Goal: Task Accomplishment & Management: Manage account settings

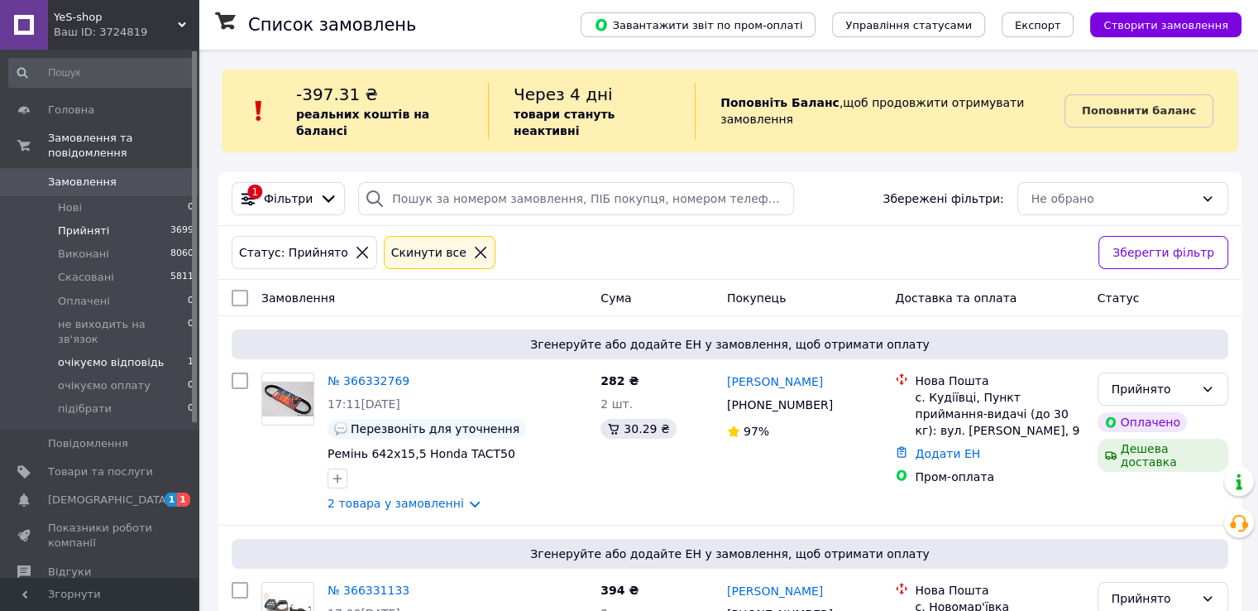
click at [99, 355] on span "очікуємо відповідь" at bounding box center [111, 362] width 106 height 15
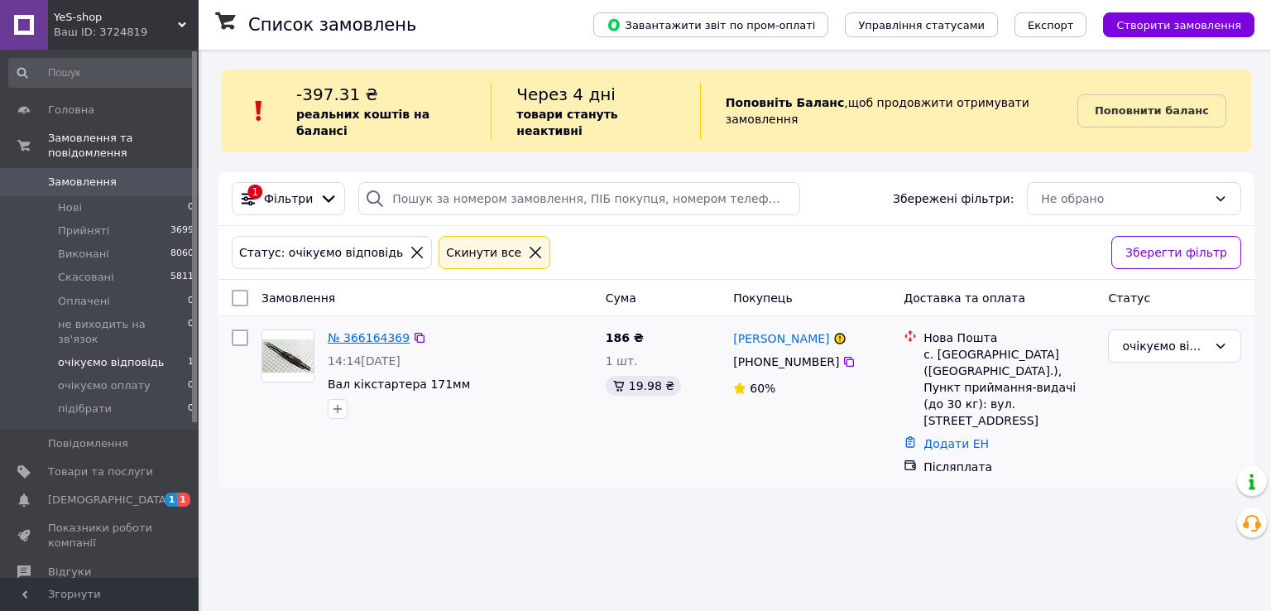
click at [370, 331] on link "№ 366164369" at bounding box center [369, 337] width 82 height 13
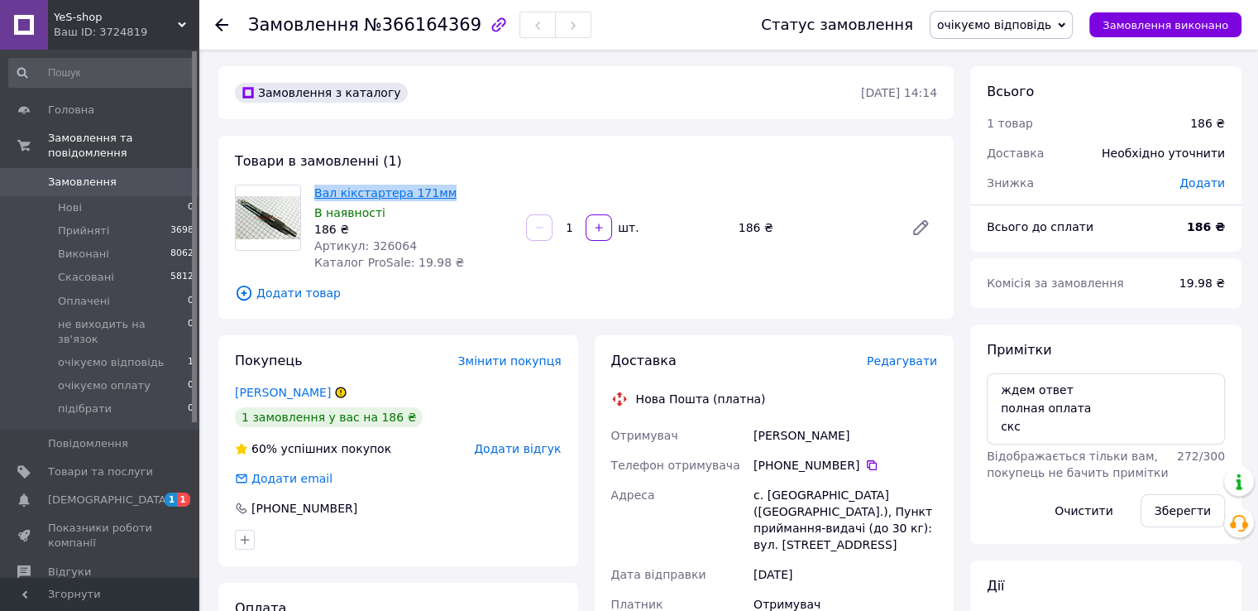
drag, startPoint x: 437, startPoint y: 189, endPoint x: 321, endPoint y: 190, distance: 115.8
click at [317, 189] on span "Вал кікстартера 171мм" at bounding box center [413, 192] width 199 height 17
copy link "Вал кікстартера 171мм"
click at [772, 101] on div "Замовлення з каталогу" at bounding box center [547, 92] width 630 height 26
click at [78, 223] on span "Прийняті" at bounding box center [83, 230] width 51 height 15
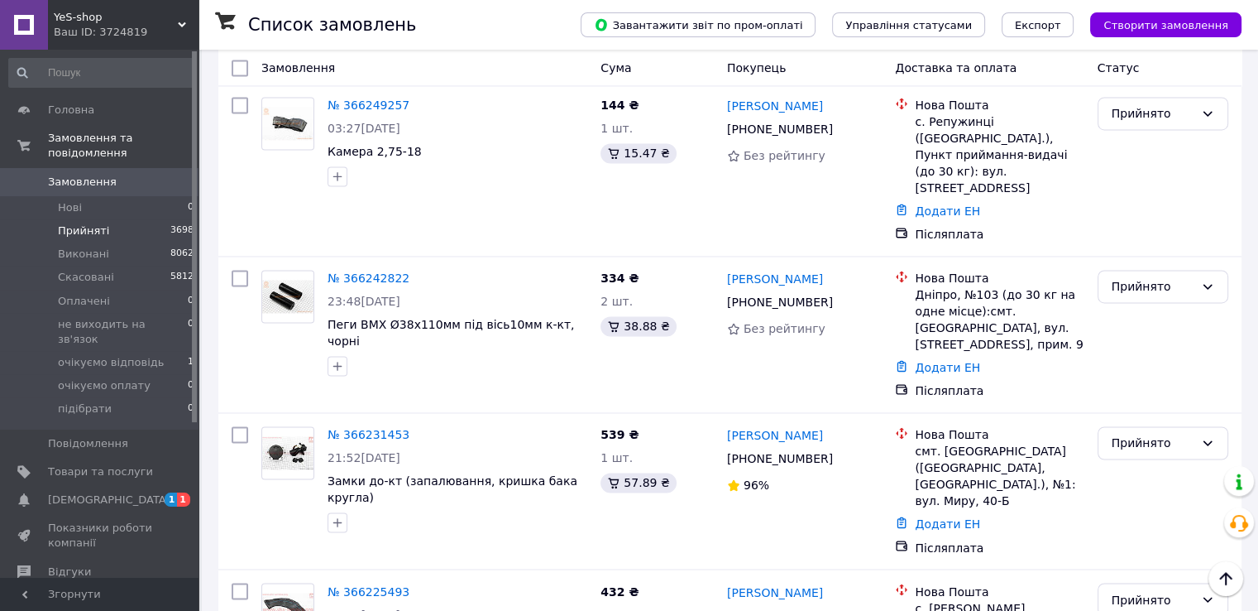
scroll to position [2585, 0]
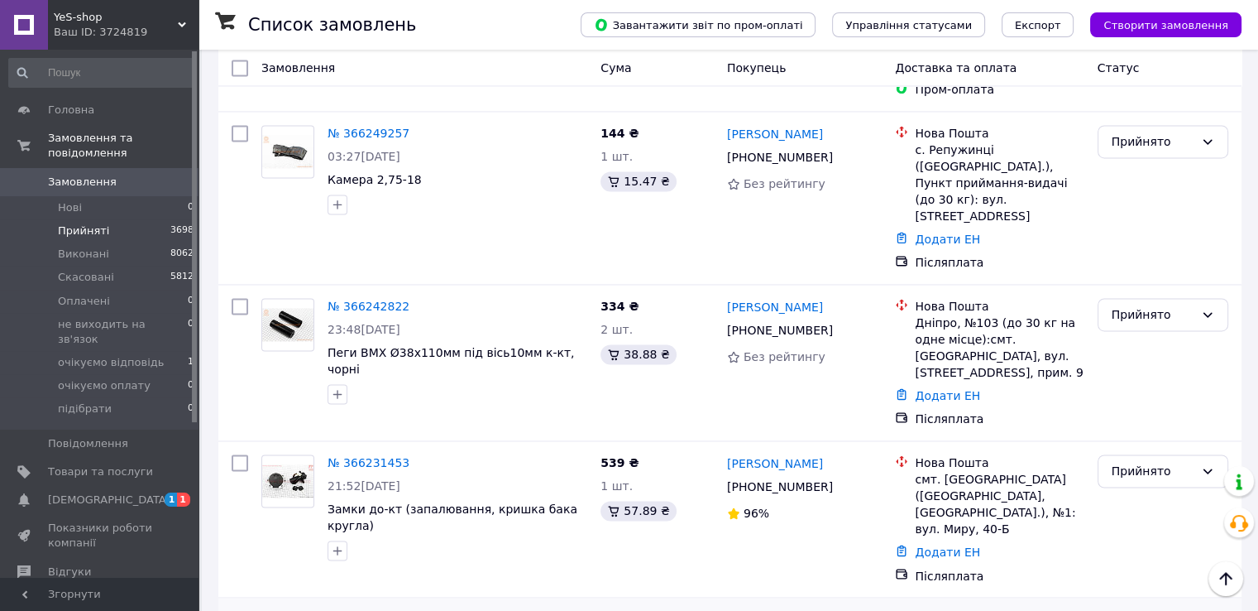
click at [328, 610] on link "№ 366225493" at bounding box center [369, 618] width 82 height 13
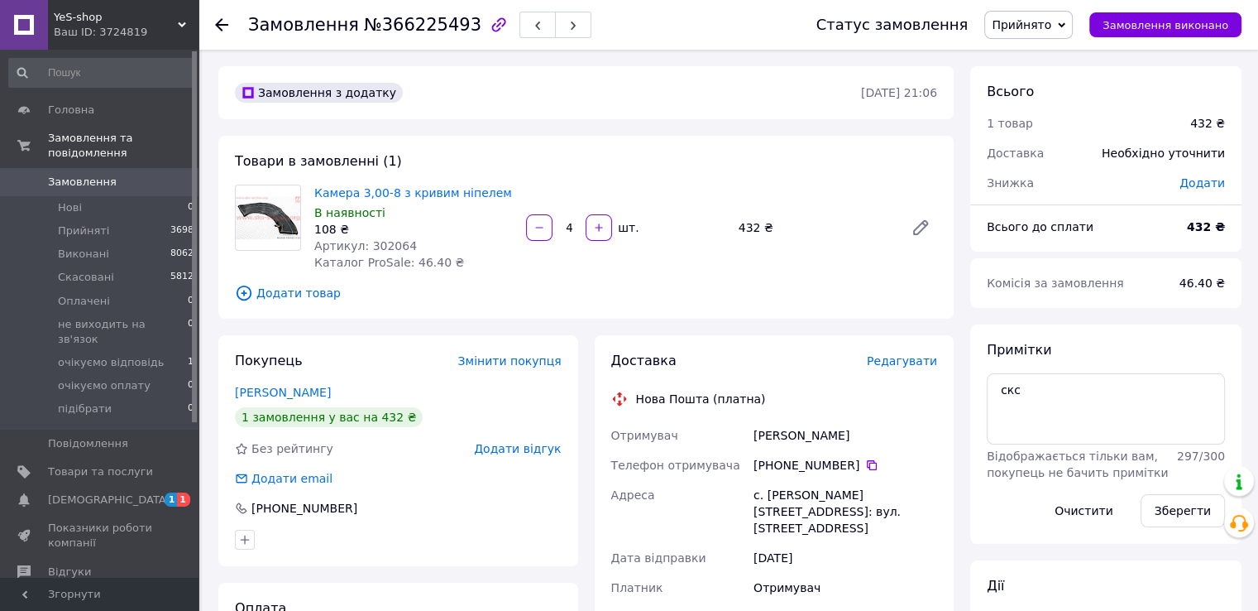
click at [219, 26] on icon at bounding box center [221, 24] width 13 height 13
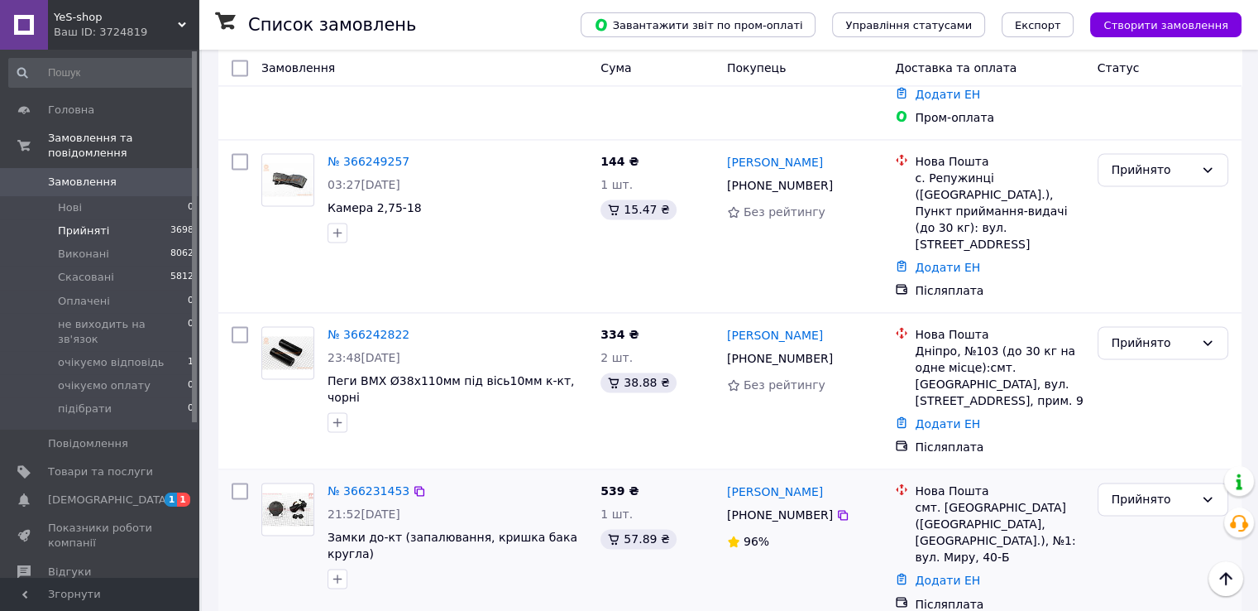
scroll to position [2585, 0]
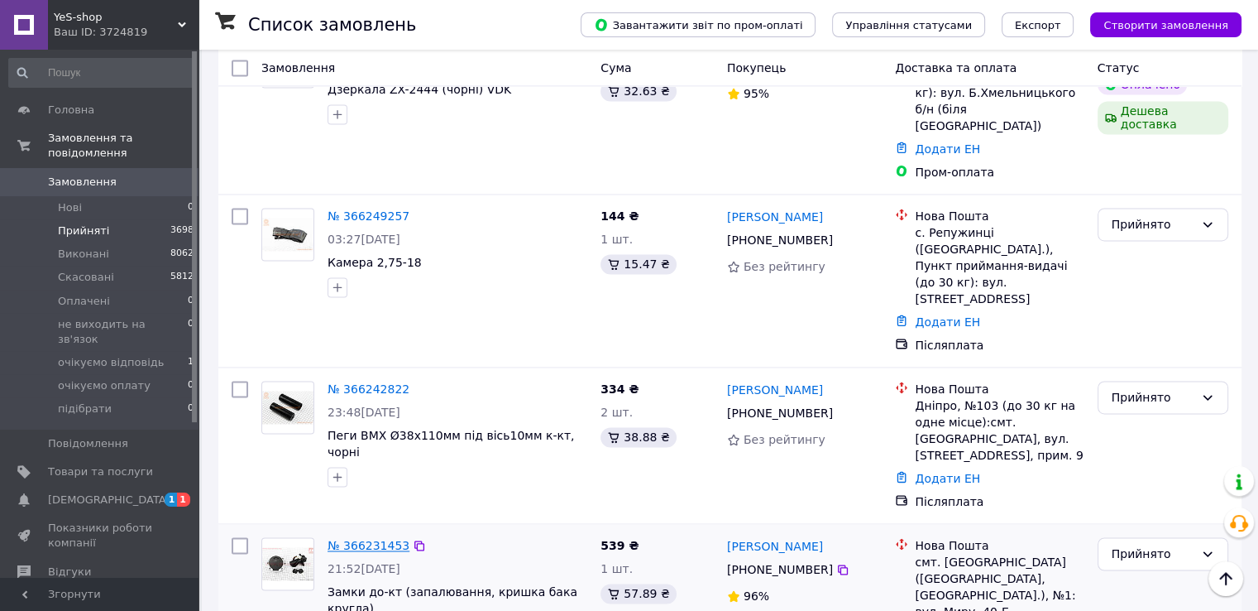
click at [368, 539] on link "№ 366231453" at bounding box center [369, 545] width 82 height 13
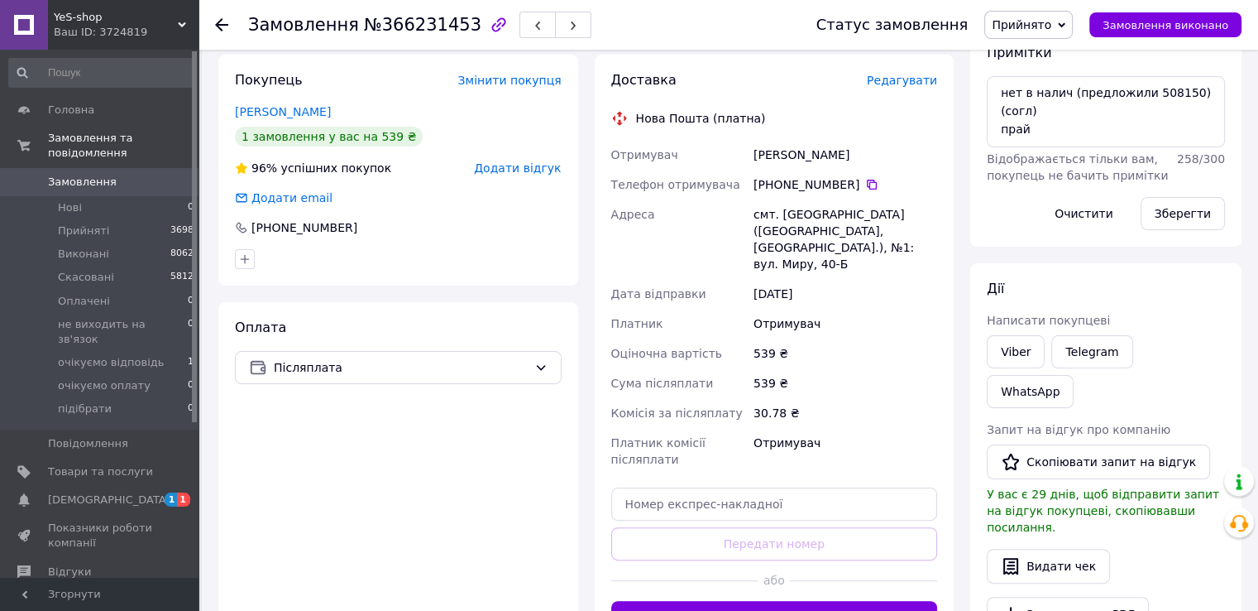
scroll to position [132, 0]
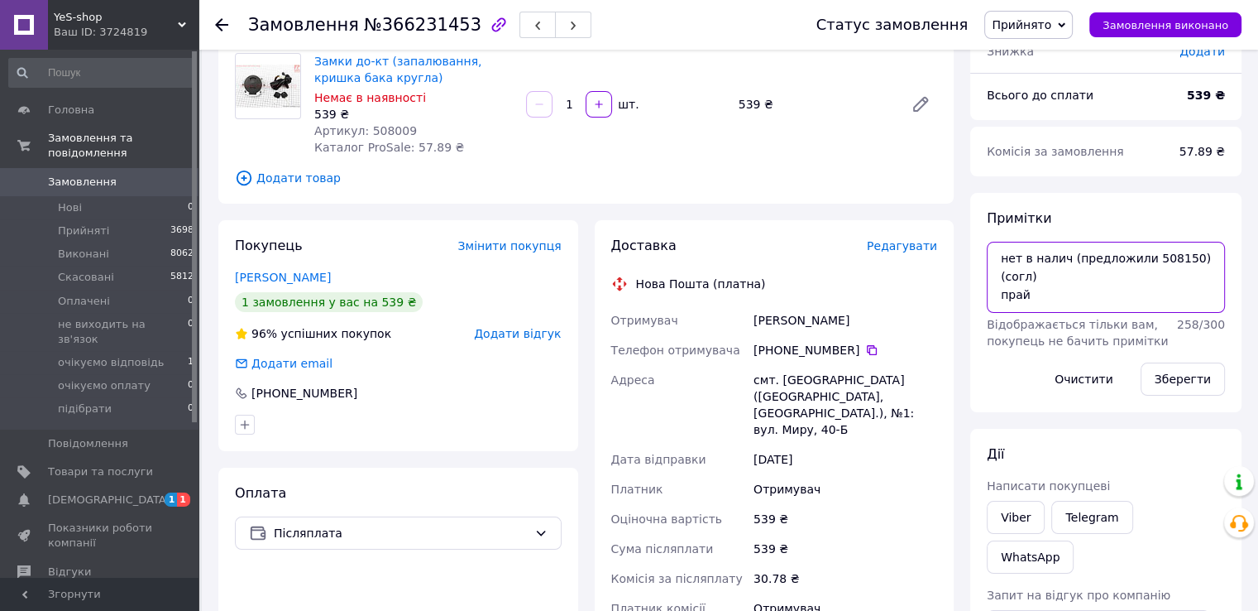
click at [1155, 257] on textarea "нет в налич (предложили 508150)(согл) прай" at bounding box center [1106, 277] width 238 height 71
click at [385, 126] on span "Артикул: 508009" at bounding box center [365, 130] width 103 height 13
copy span "508009"
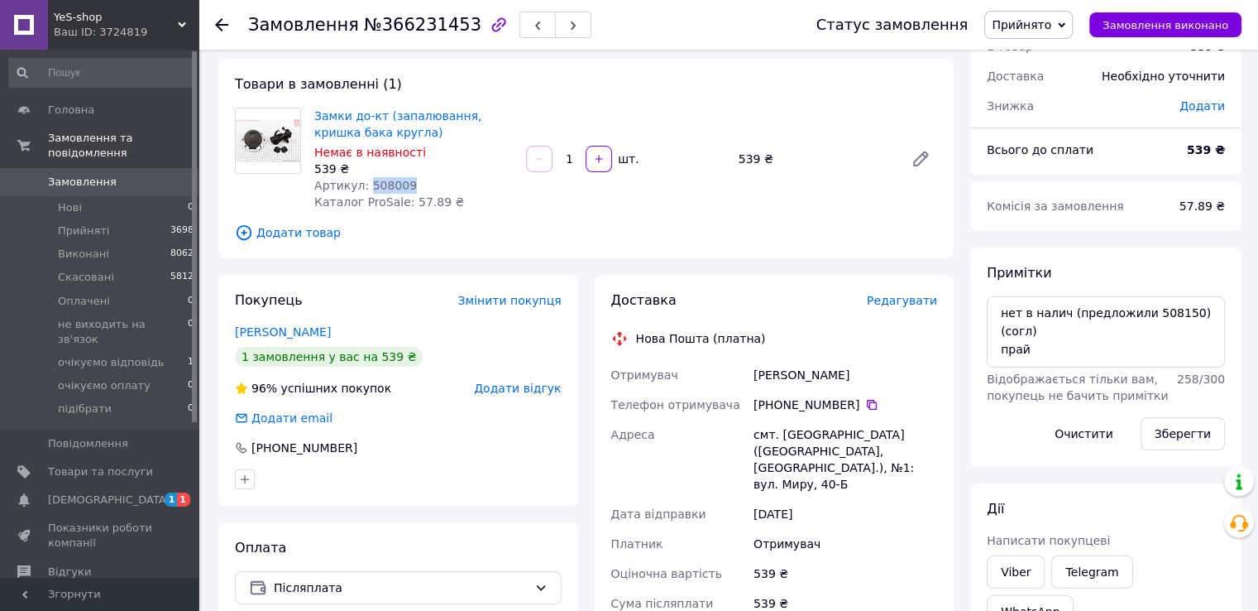
scroll to position [49, 0]
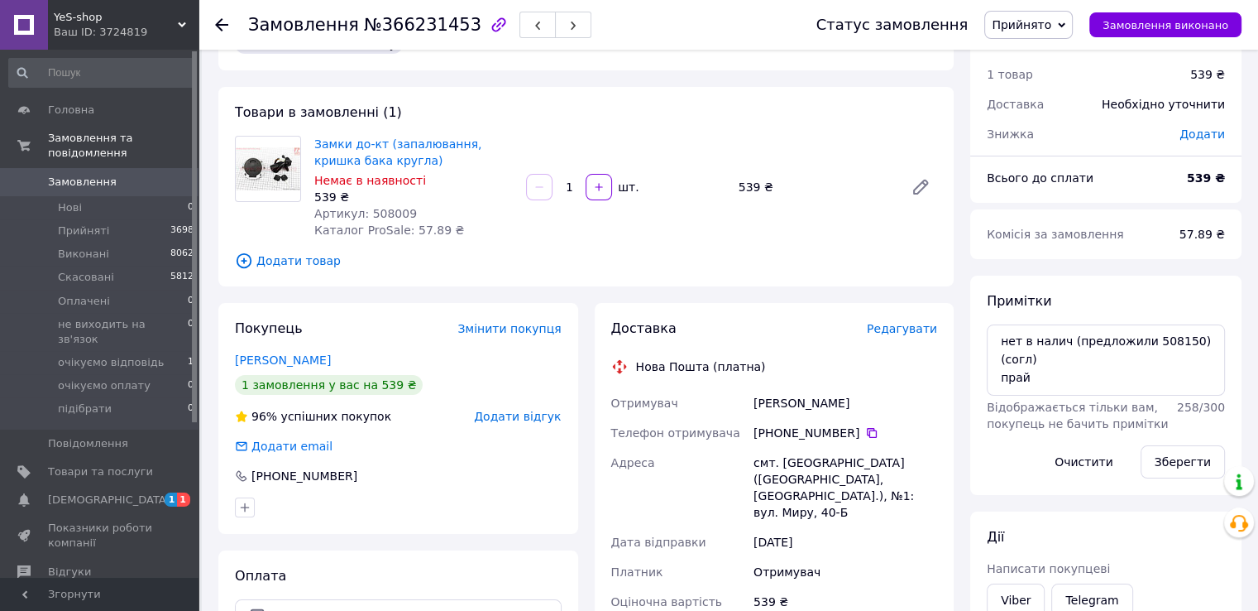
click at [712, 95] on div "Товари в замовленні (1) Замки до-кт (запалювання, кришка бака кругла) Немає в н…" at bounding box center [586, 186] width 736 height 199
click at [214, 22] on div "Замовлення №366231453 Статус замовлення Прийнято Виконано Скасовано Оплачено не…" at bounding box center [729, 25] width 1060 height 50
click at [218, 26] on use at bounding box center [221, 24] width 13 height 13
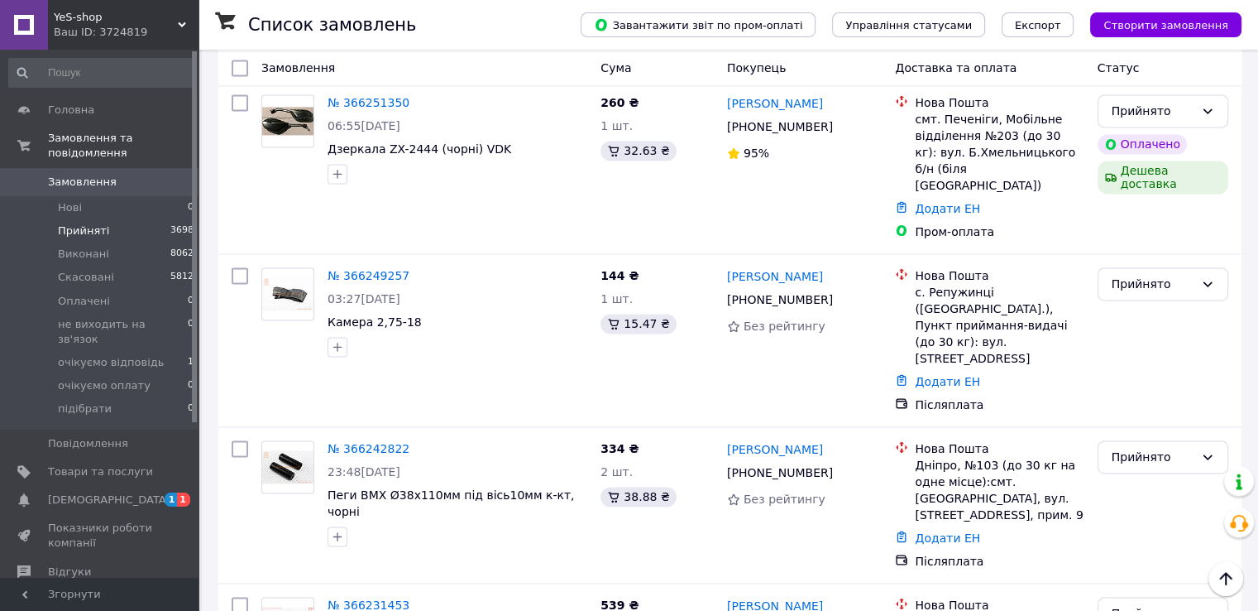
scroll to position [2336, 0]
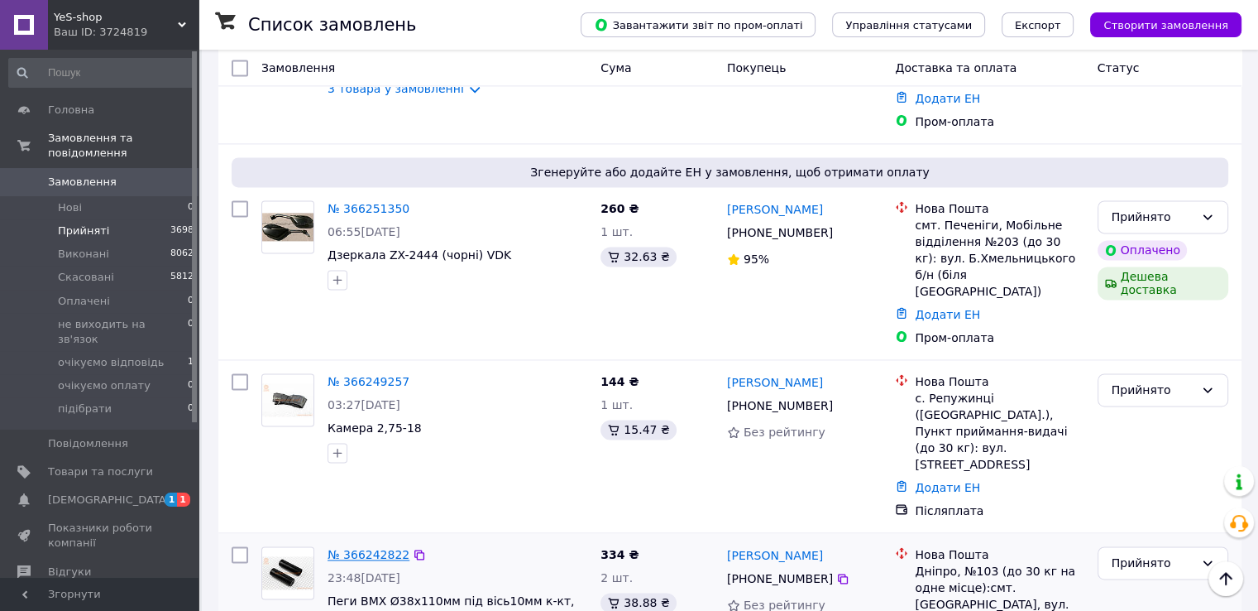
click at [364, 548] on link "№ 366242822" at bounding box center [369, 554] width 82 height 13
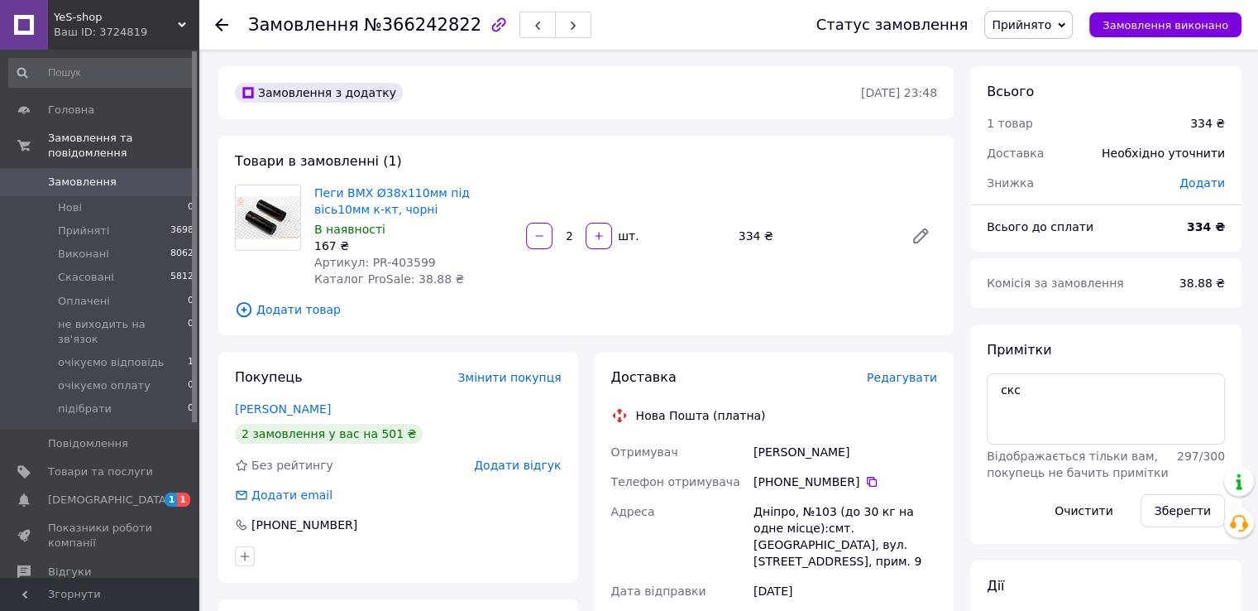
click at [398, 261] on span "Артикул: PR-403599" at bounding box center [375, 262] width 122 height 13
copy span "403599"
click at [221, 26] on icon at bounding box center [221, 24] width 13 height 13
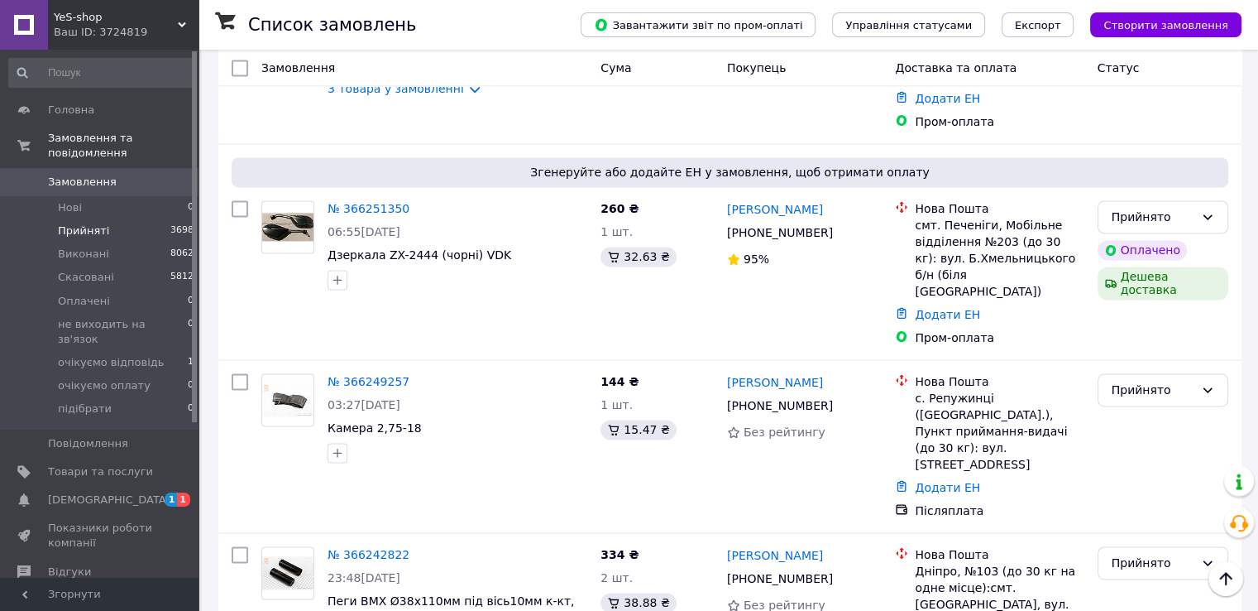
scroll to position [2254, 0]
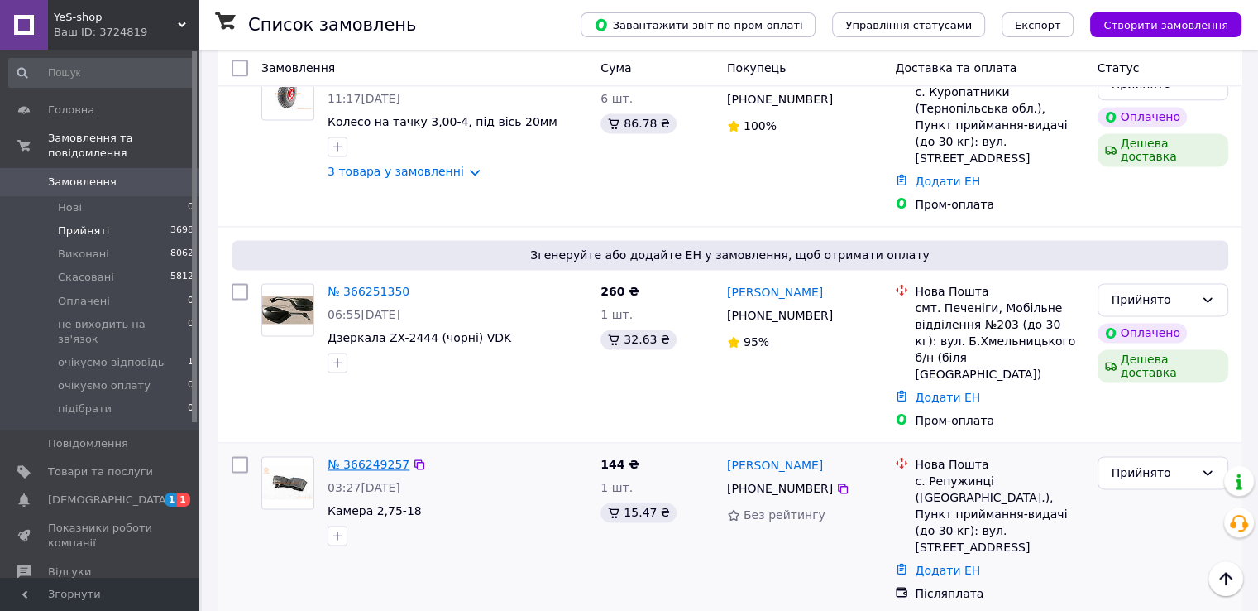
click at [378, 458] on link "№ 366249257" at bounding box center [369, 464] width 82 height 13
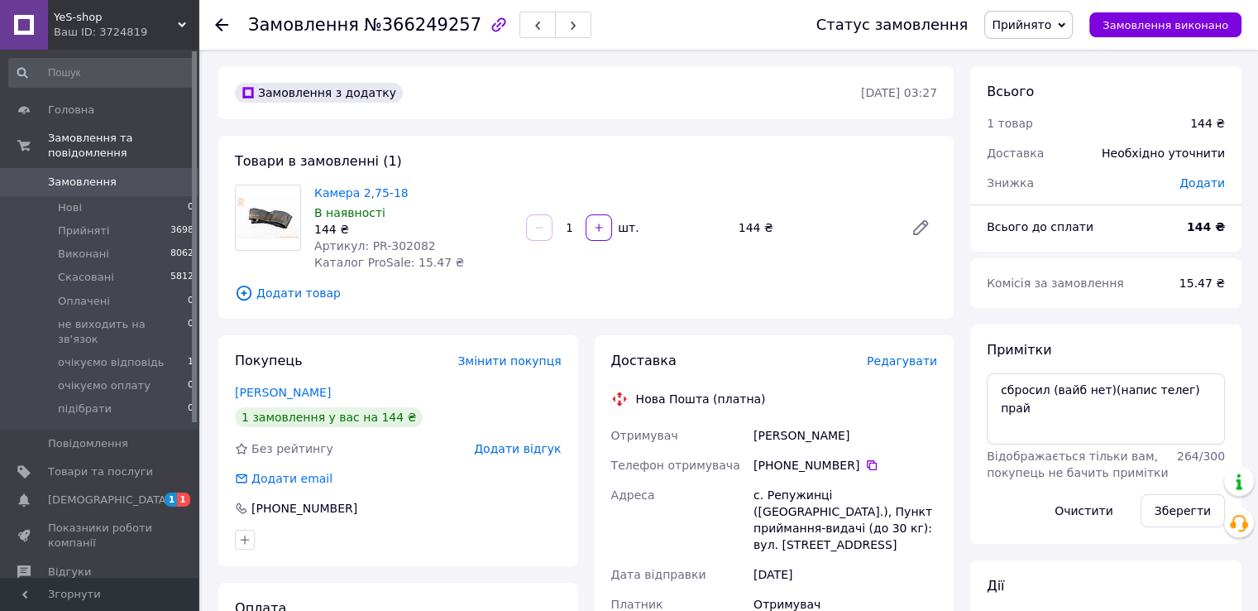
click at [395, 246] on span "Артикул: PR-302082" at bounding box center [375, 245] width 122 height 13
copy span "302082"
click at [640, 110] on div "Замовлення з додатку [DATE] 03:27" at bounding box center [586, 92] width 736 height 53
click at [219, 27] on use at bounding box center [221, 24] width 13 height 13
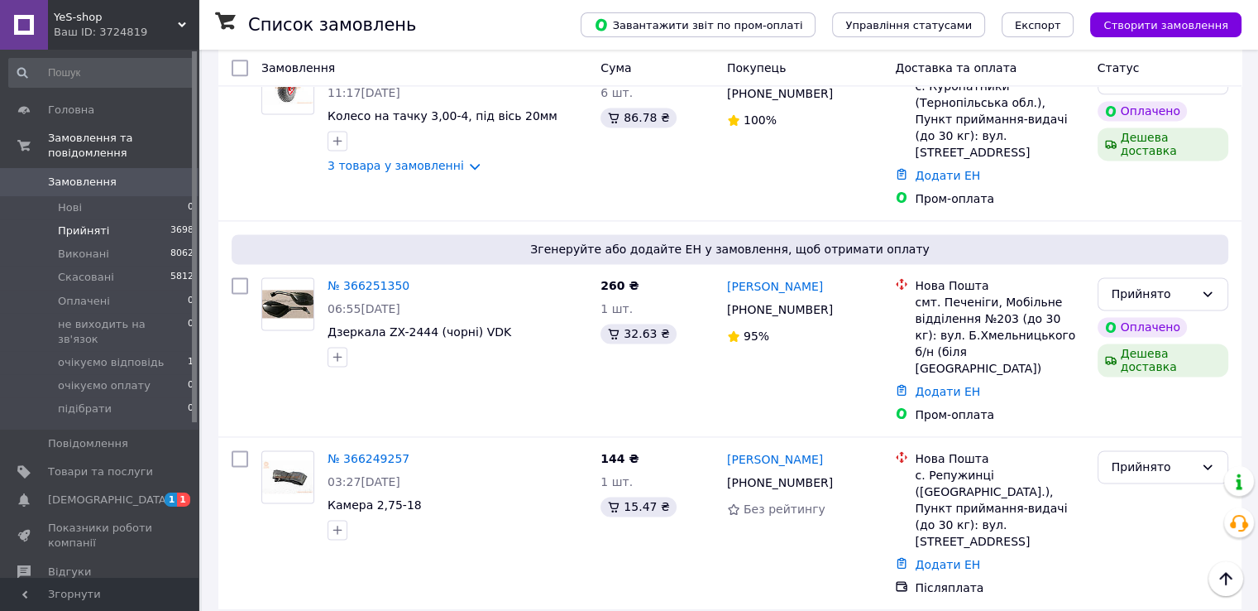
scroll to position [2171, 0]
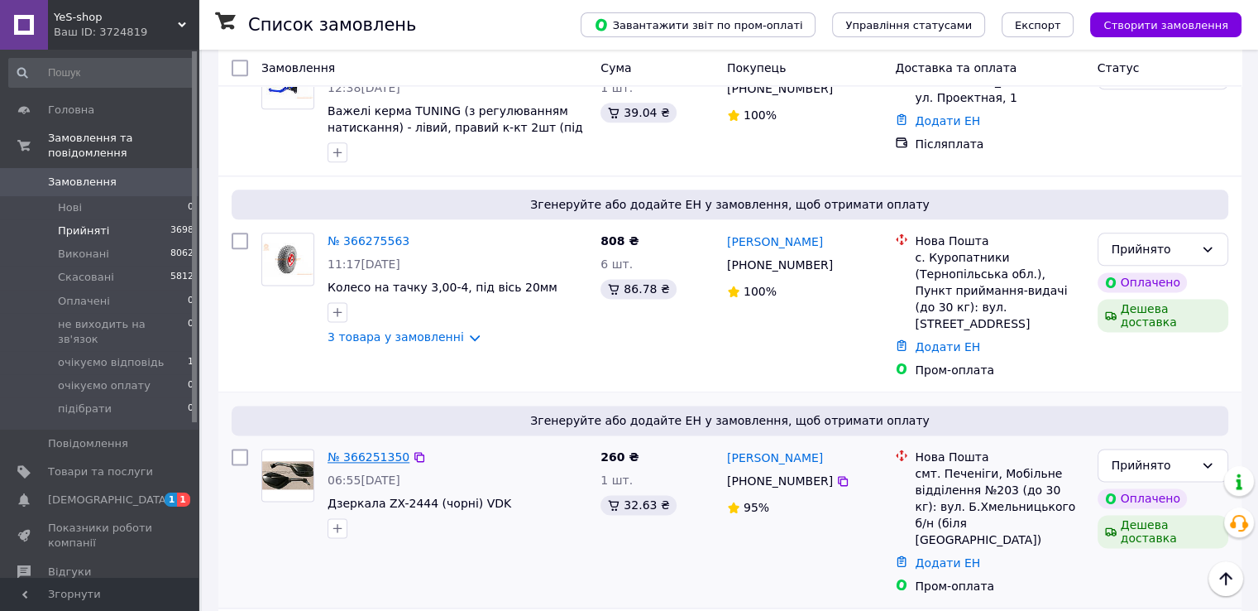
click at [371, 450] on link "№ 366251350" at bounding box center [369, 456] width 82 height 13
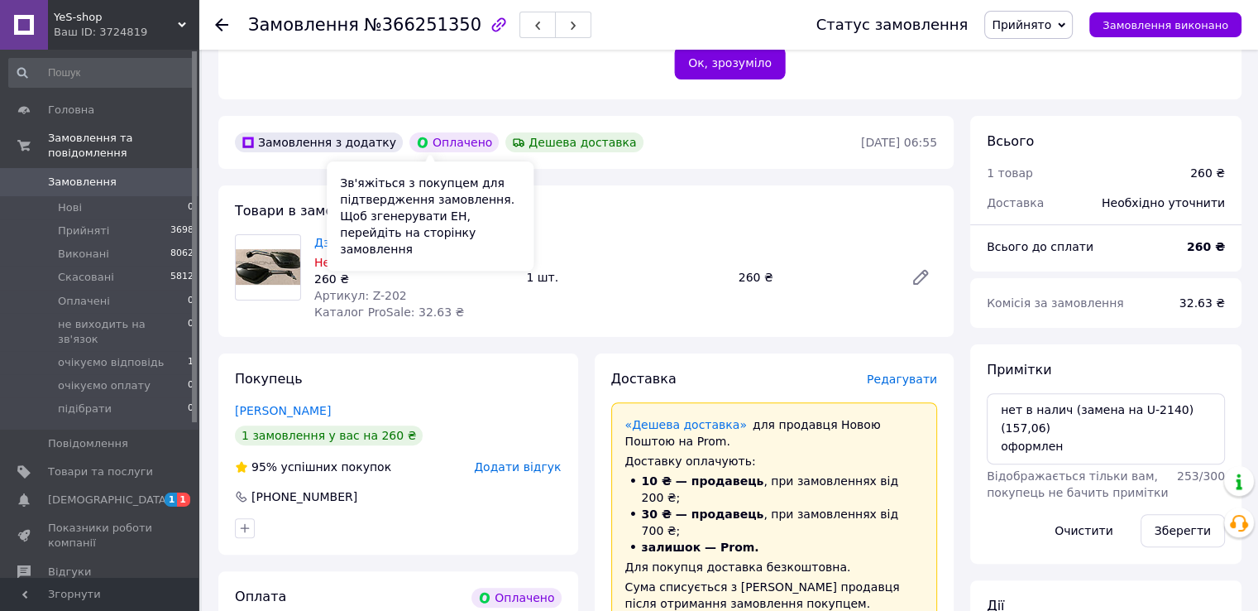
scroll to position [464, 0]
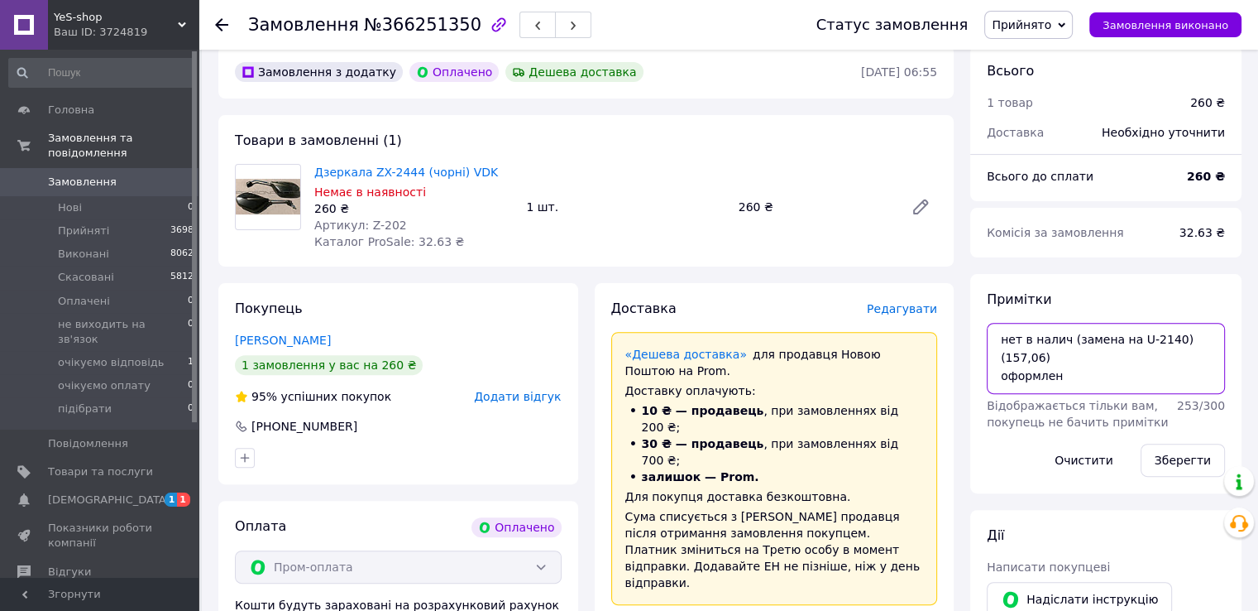
drag, startPoint x: 1128, startPoint y: 338, endPoint x: 1162, endPoint y: 338, distance: 33.9
click at [1162, 338] on textarea "нет в налич (замена на U-2140)(157,06) оформлен" at bounding box center [1106, 358] width 238 height 71
drag, startPoint x: 367, startPoint y: 221, endPoint x: 387, endPoint y: 222, distance: 19.9
click at [387, 222] on span "Артикул: Z-202" at bounding box center [360, 224] width 93 height 13
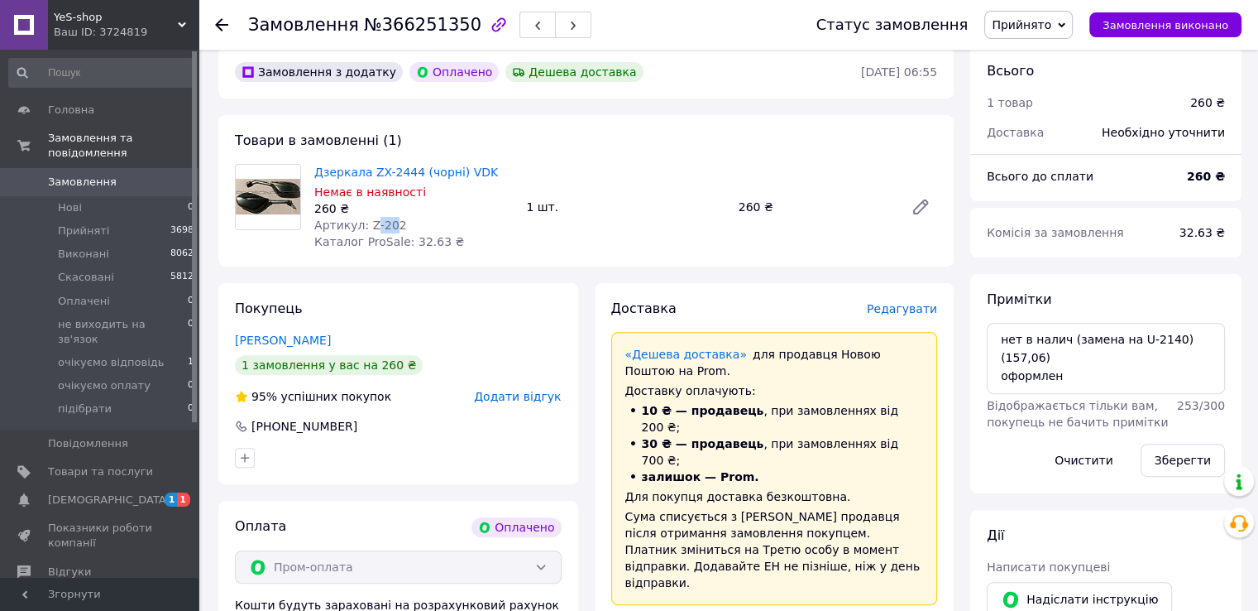
click at [371, 224] on span "Артикул: Z-202" at bounding box center [360, 224] width 93 height 13
drag, startPoint x: 364, startPoint y: 220, endPoint x: 392, endPoint y: 223, distance: 28.2
click at [392, 223] on span "Артикул: Z-202" at bounding box center [360, 224] width 93 height 13
copy span "Z-202"
click at [721, 116] on div "Товари в замовленні (1) Дзеркала ZX-2444 (чорні) VDK Немає в наявності 260 ₴ Ар…" at bounding box center [586, 190] width 736 height 151
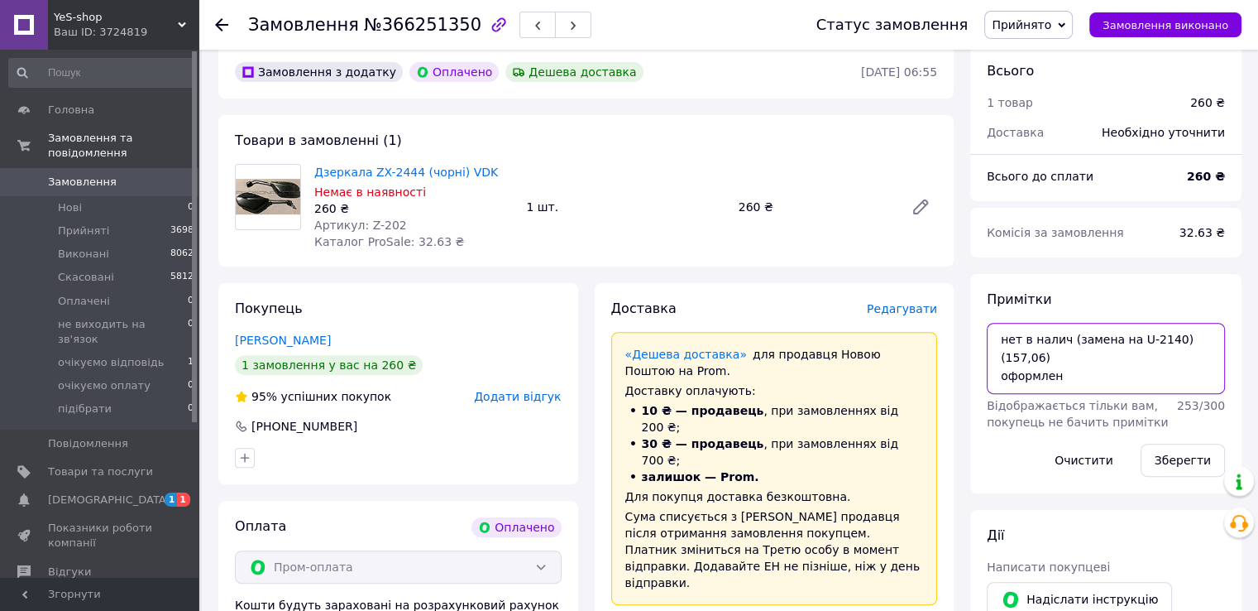
click at [1214, 336] on textarea "нет в налич (замена на U-2140)(157,06) оформлен" at bounding box center [1106, 358] width 238 height 71
type textarea "нет в налич (замена на U-2140) оформлен"
click at [1184, 453] on button "Зберегти" at bounding box center [1183, 459] width 84 height 33
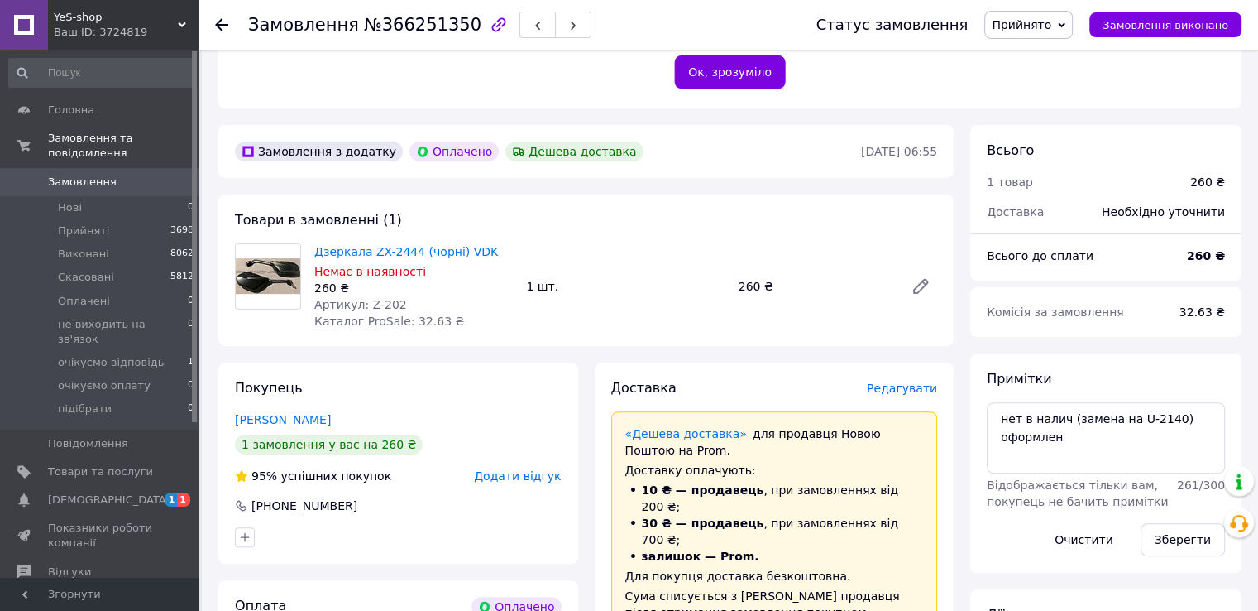
scroll to position [381, 0]
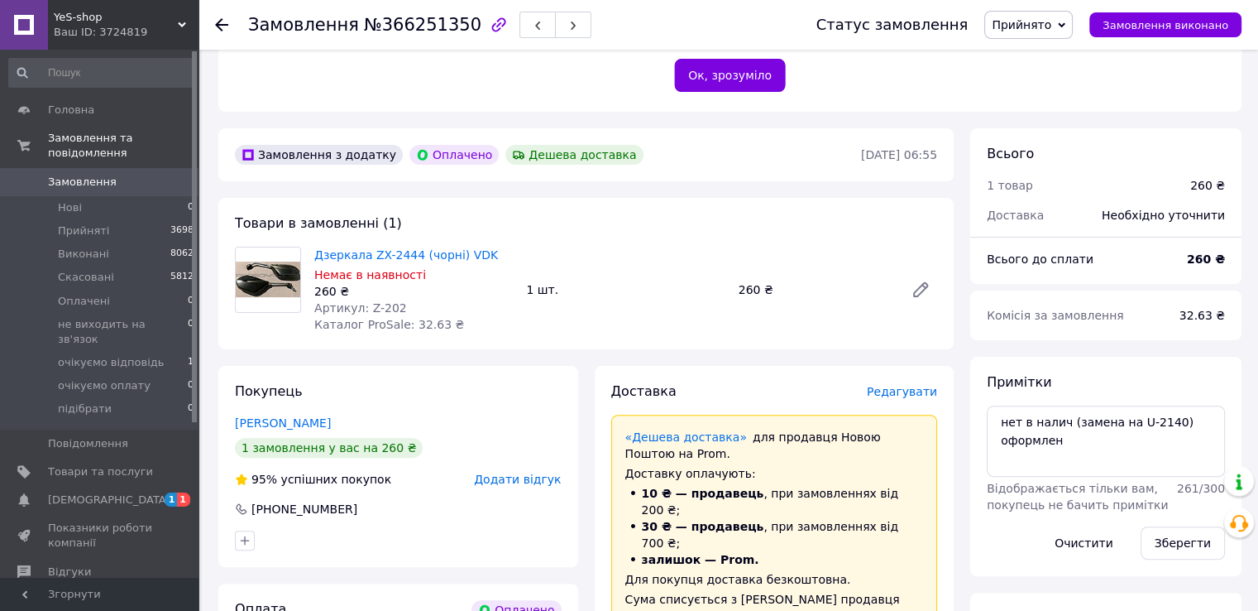
click at [218, 24] on use at bounding box center [221, 24] width 13 height 13
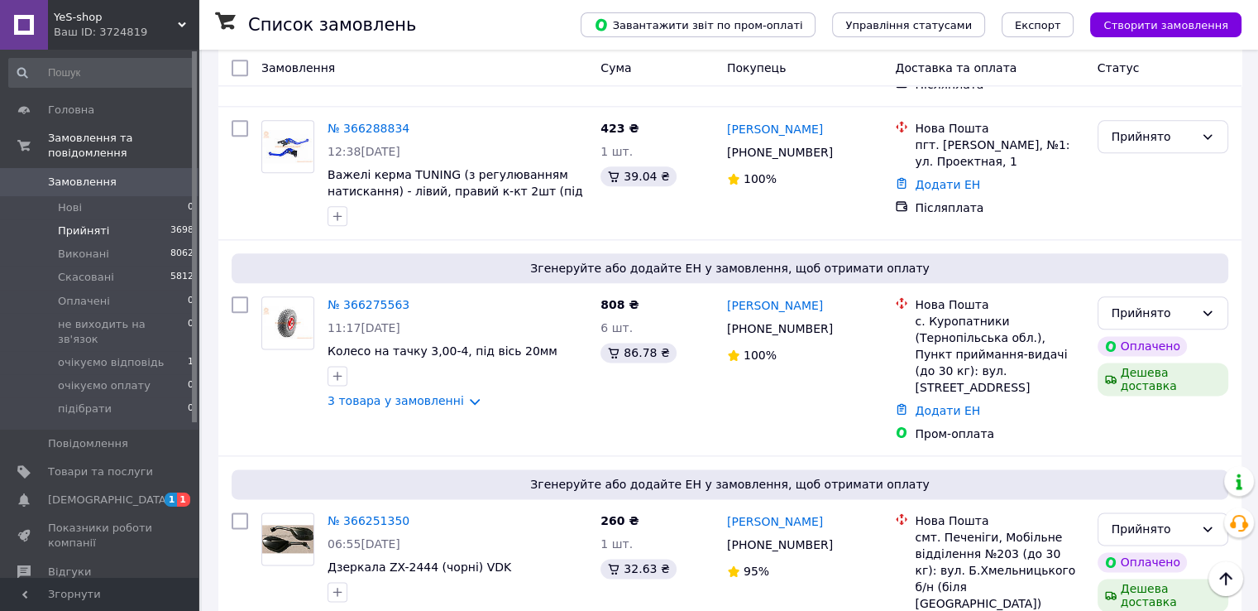
scroll to position [2005, 0]
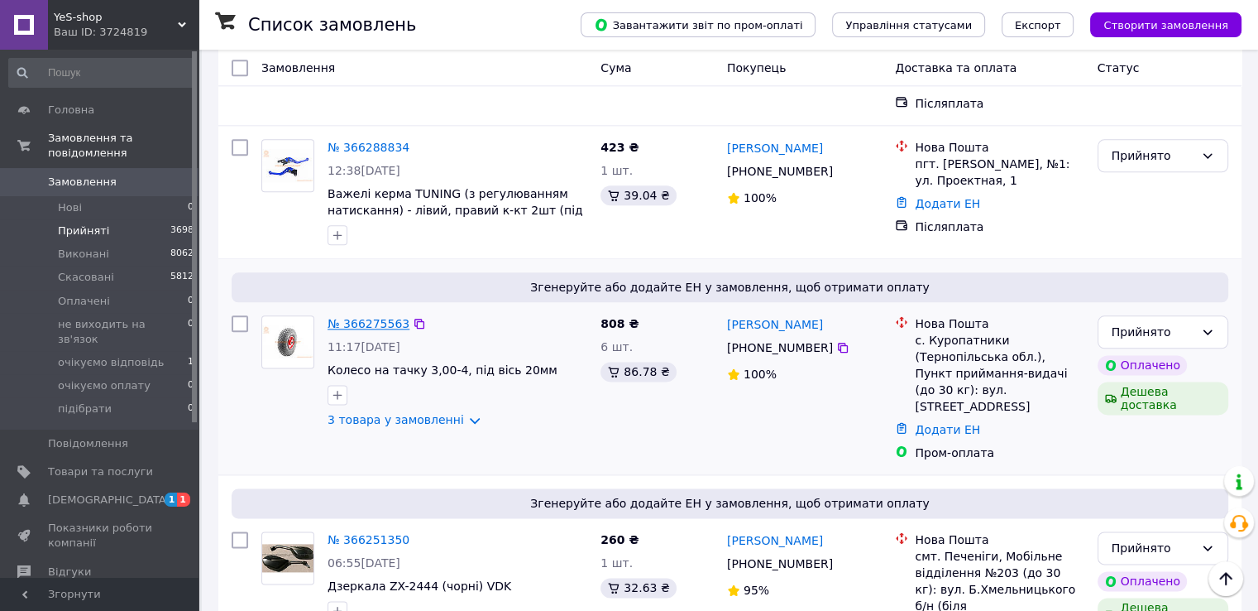
click at [382, 317] on link "№ 366275563" at bounding box center [369, 323] width 82 height 13
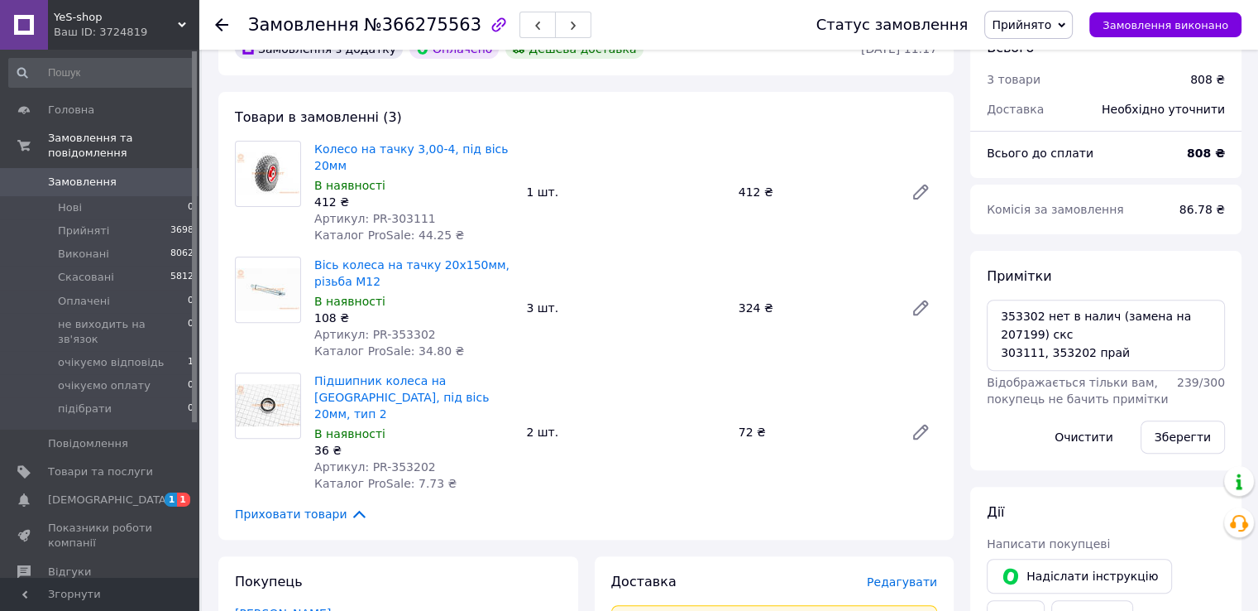
scroll to position [459, 0]
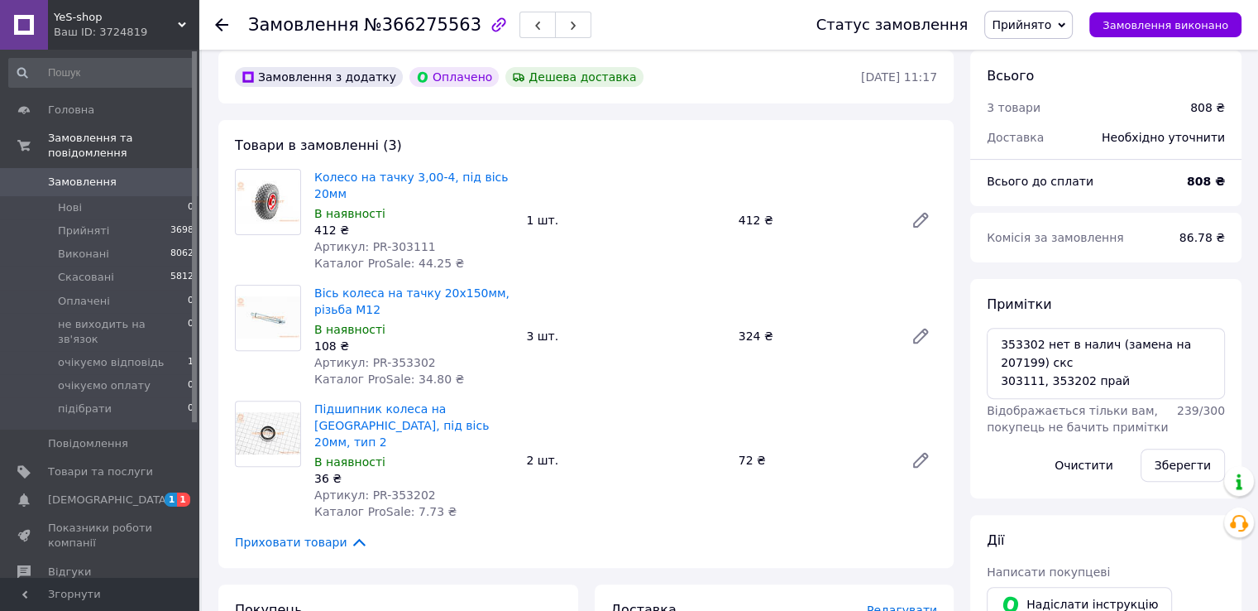
click at [404, 356] on span "Артикул: PR-353302" at bounding box center [375, 362] width 122 height 13
copy span "353302"
click at [397, 240] on span "Артикул: PR-303111" at bounding box center [375, 246] width 122 height 13
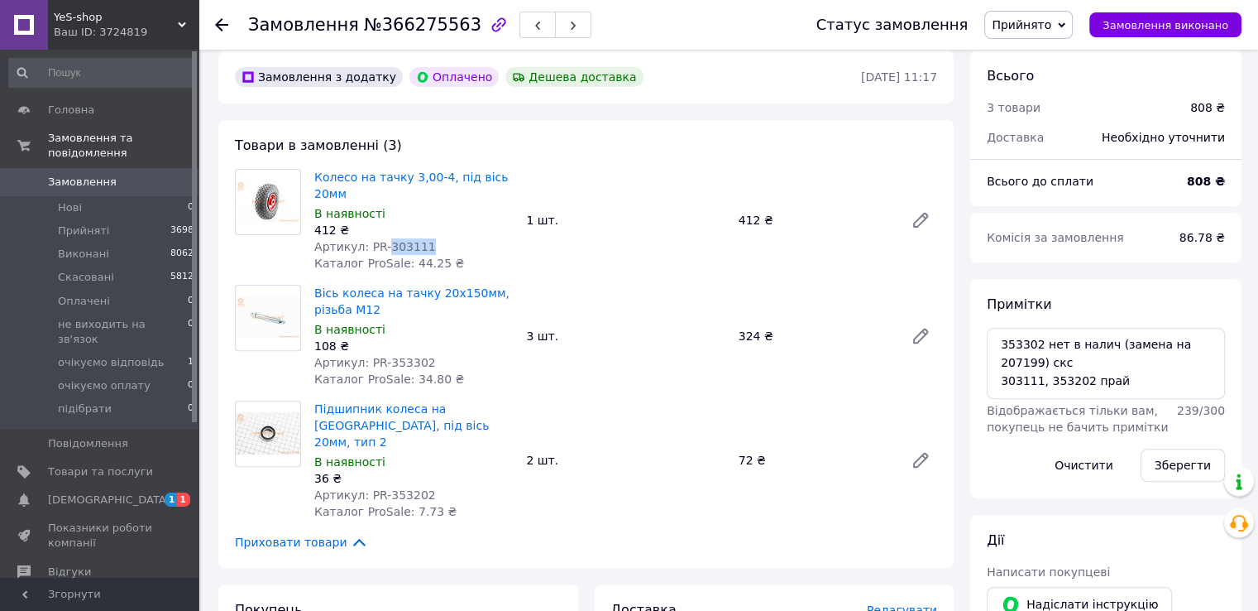
click at [397, 240] on span "Артикул: PR-303111" at bounding box center [375, 246] width 122 height 13
copy span "303111"
click at [702, 151] on div "Товари в замовленні (3) Колесо на тачку 3,00-4, під вісь 20мм В наявності 412 ₴…" at bounding box center [586, 344] width 736 height 448
click at [1189, 338] on textarea "353302 нет в налич (замена на 207199) скс 303111, 353202 прай" at bounding box center [1106, 363] width 238 height 71
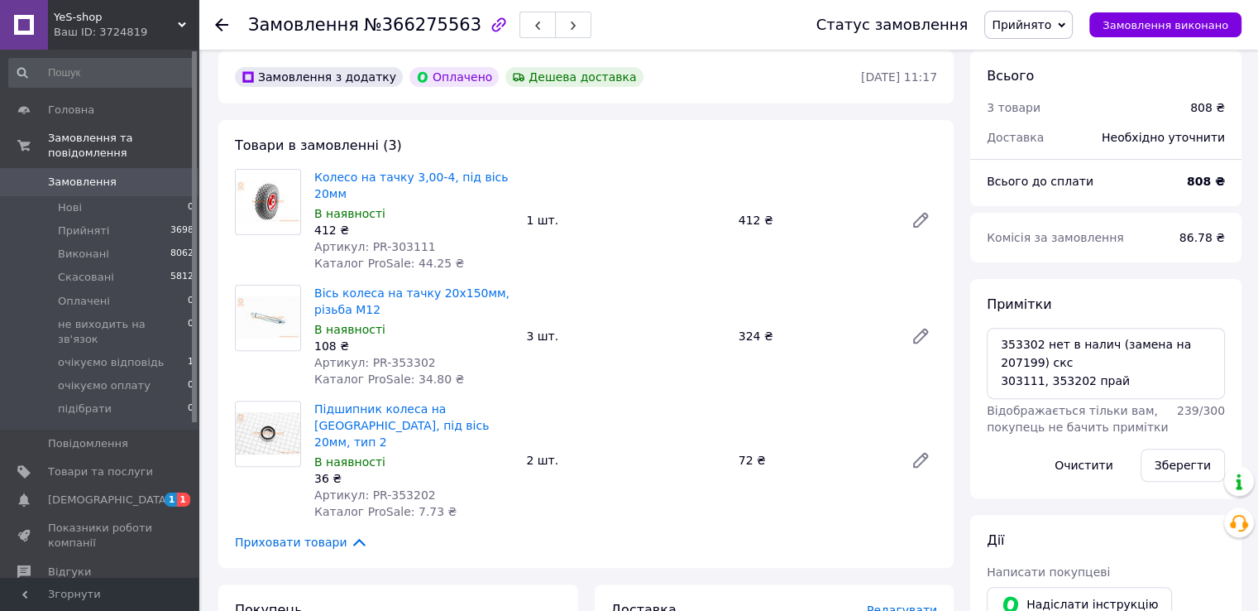
click at [841, 127] on div "Товари в замовленні (3) Колесо на тачку 3,00-4, під вісь 20мм В наявності 412 ₴…" at bounding box center [586, 344] width 736 height 448
click at [393, 488] on span "Артикул: PR-353202" at bounding box center [375, 494] width 122 height 13
copy span "353202"
click at [733, 99] on div "Замовлення з додатку Оплачено Дешева доставка [DATE] 11:17" at bounding box center [586, 76] width 736 height 53
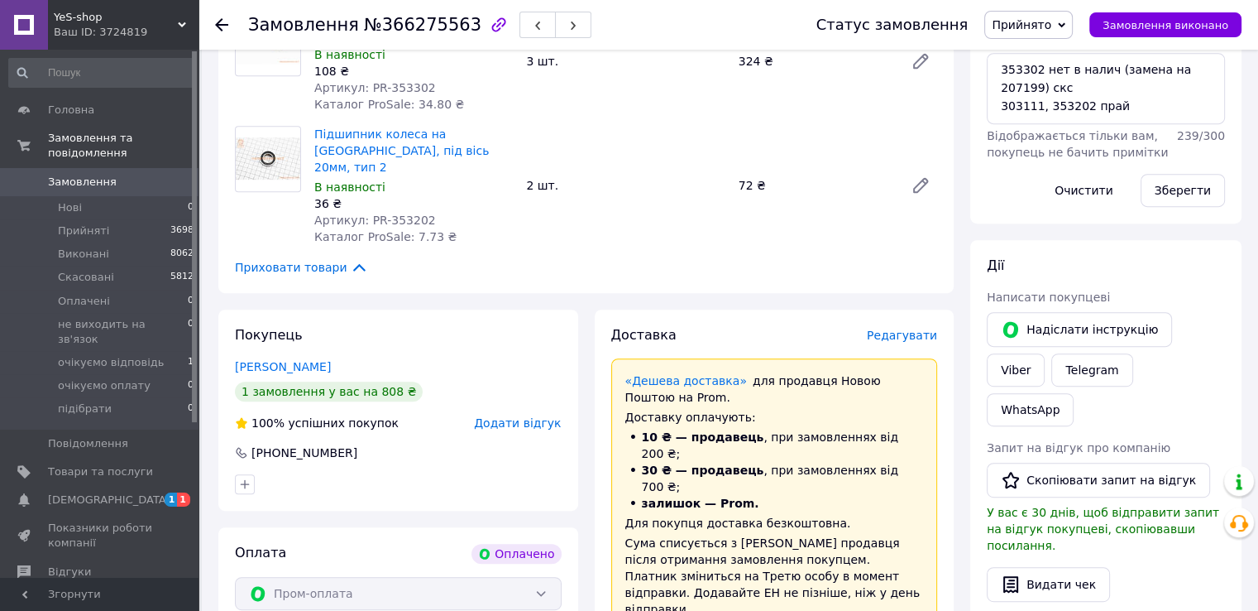
scroll to position [625, 0]
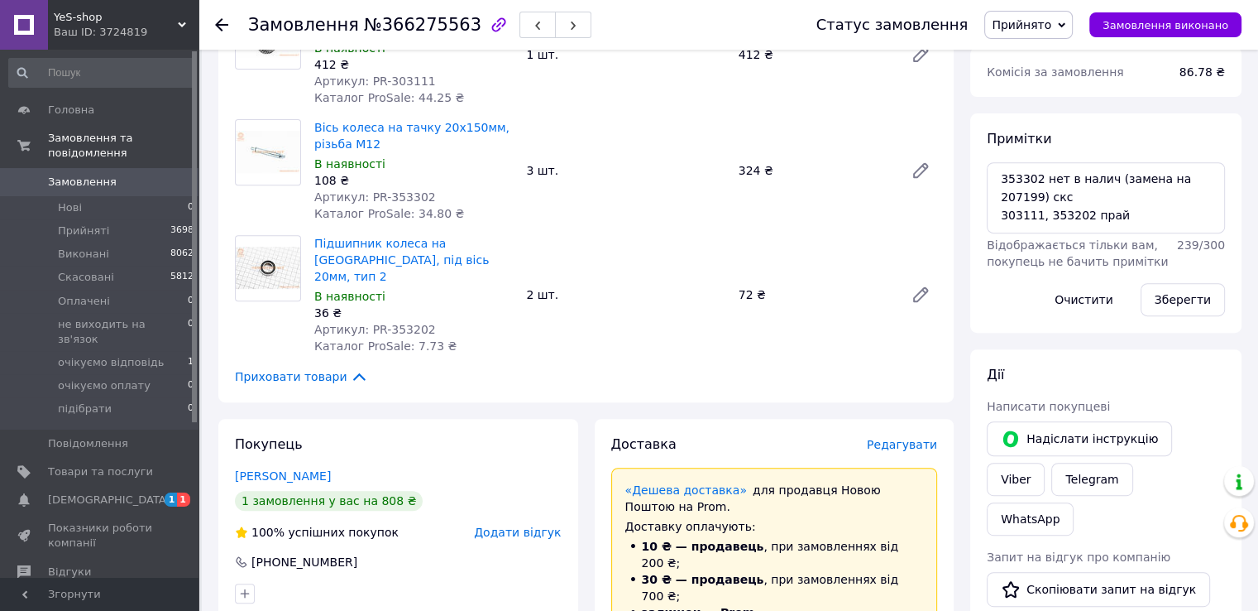
click at [224, 24] on icon at bounding box center [221, 24] width 13 height 13
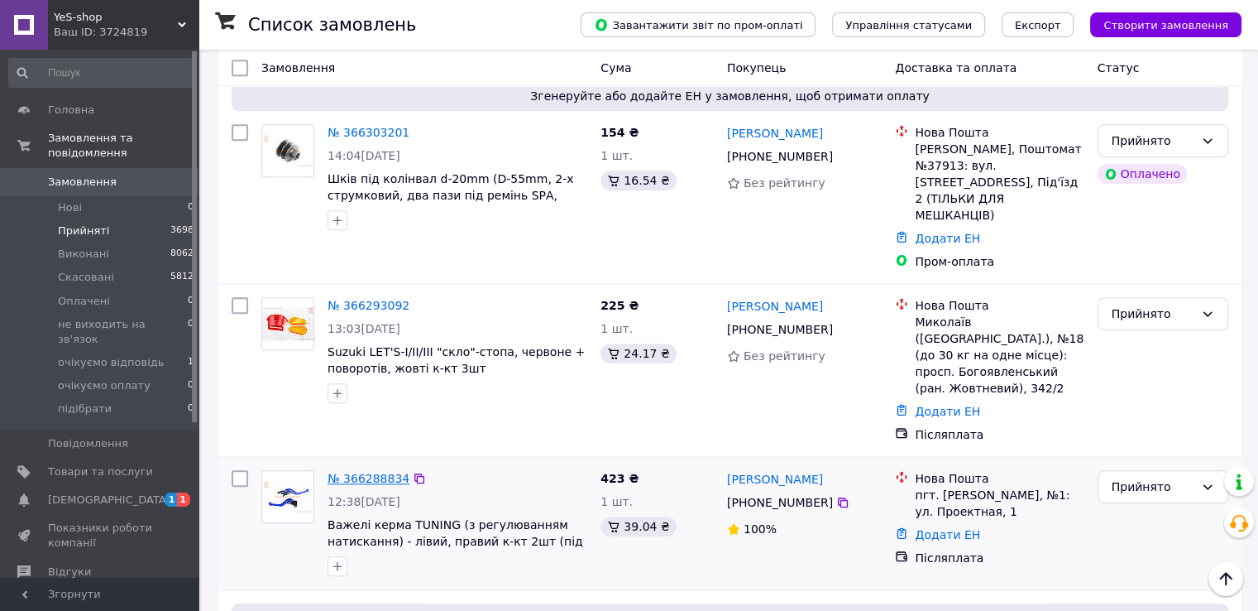
click at [381, 472] on link "№ 366288834" at bounding box center [369, 478] width 82 height 13
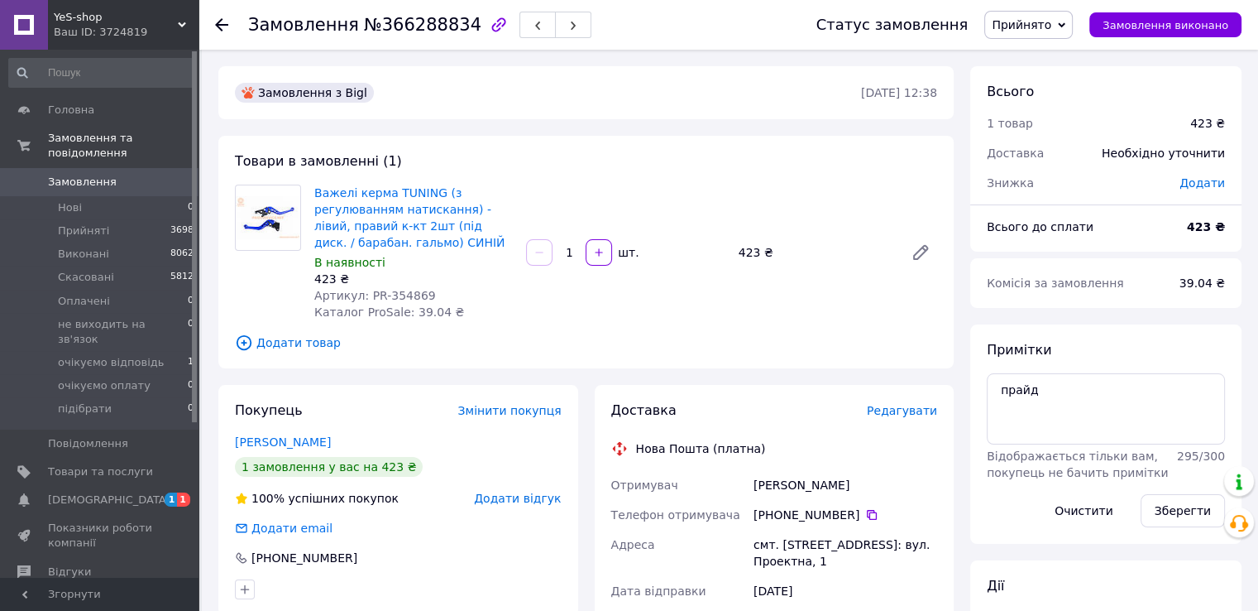
click at [398, 290] on span "Артикул: PR-354869" at bounding box center [375, 295] width 122 height 13
copy span "354869"
click at [1047, 388] on textarea "прайд" at bounding box center [1106, 408] width 238 height 71
type textarea "прай"
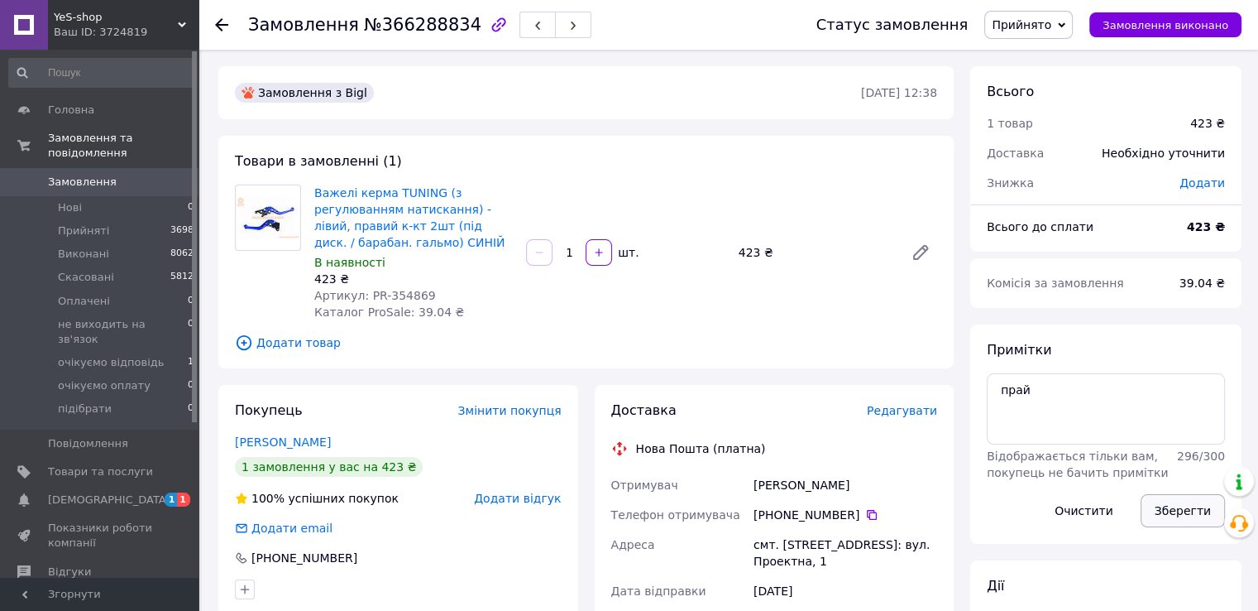
click at [1189, 516] on button "Зберегти" at bounding box center [1183, 510] width 84 height 33
click at [223, 26] on icon at bounding box center [221, 24] width 13 height 13
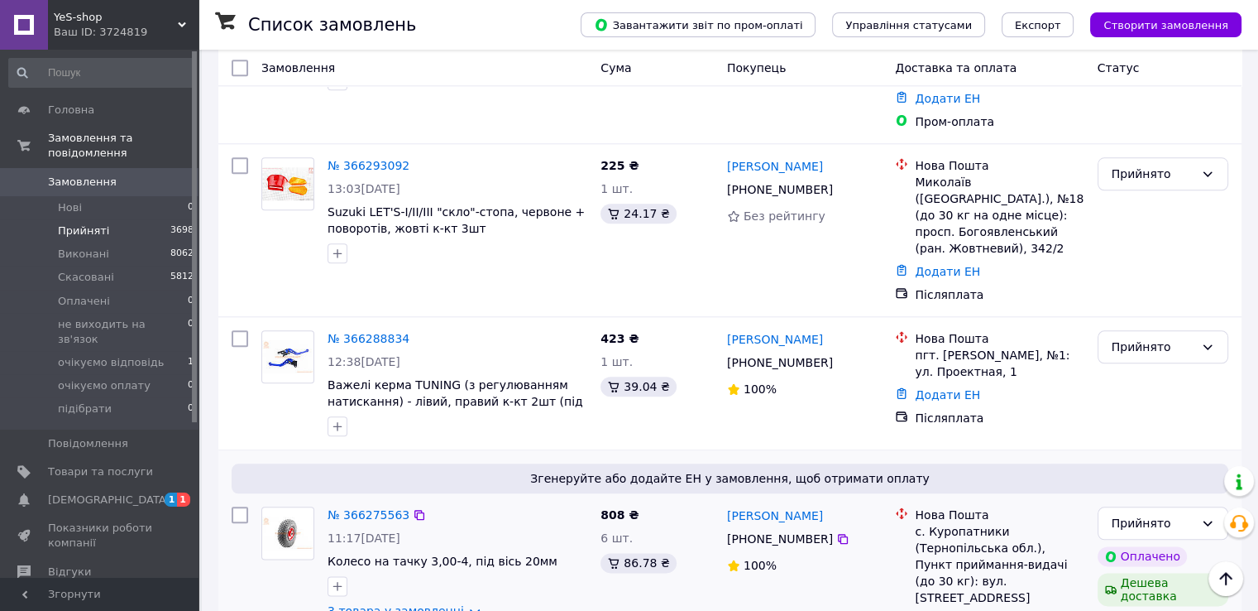
scroll to position [1655, 0]
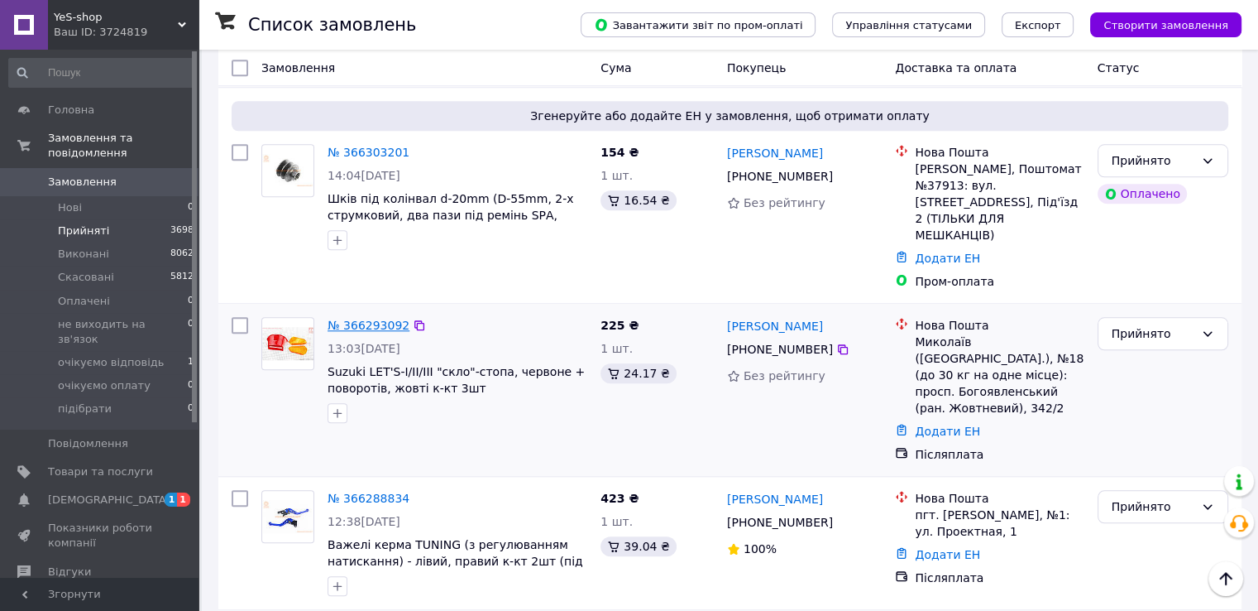
click at [362, 319] on link "№ 366293092" at bounding box center [369, 325] width 82 height 13
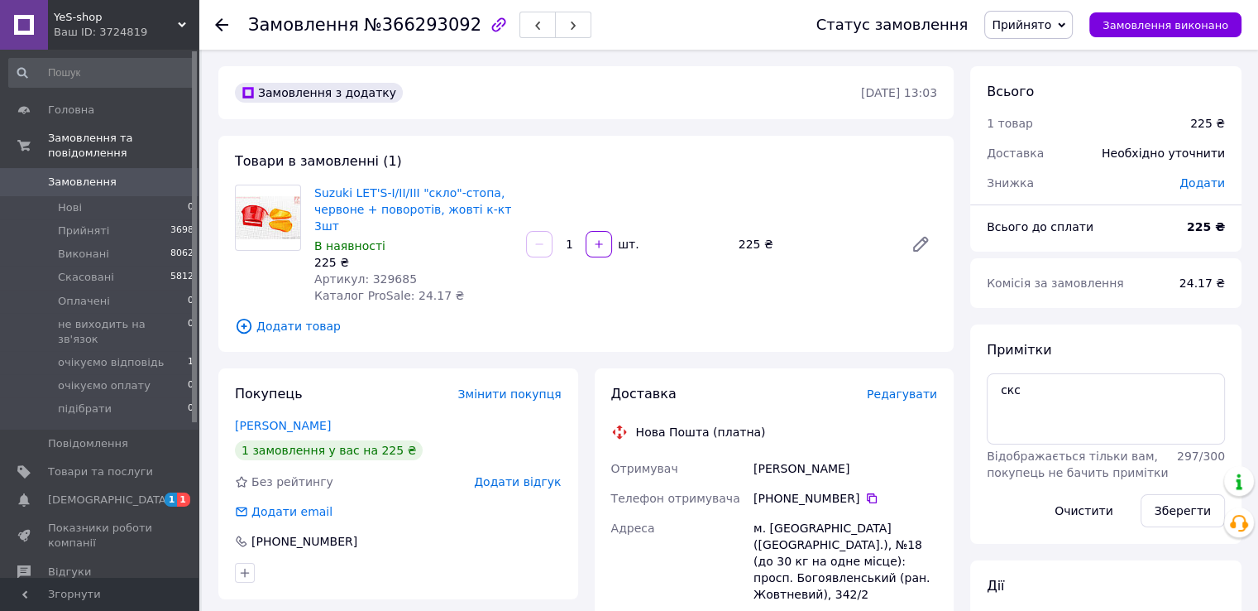
click at [373, 254] on div "225 ₴" at bounding box center [413, 262] width 199 height 17
click at [377, 272] on span "Артикул: 329685" at bounding box center [365, 278] width 103 height 13
copy span "329685"
click at [730, 136] on div "Товари в замовленні (1) Suzuki LET'S-I/II/III "скло"-стопа, червоне + поворотів…" at bounding box center [586, 244] width 736 height 216
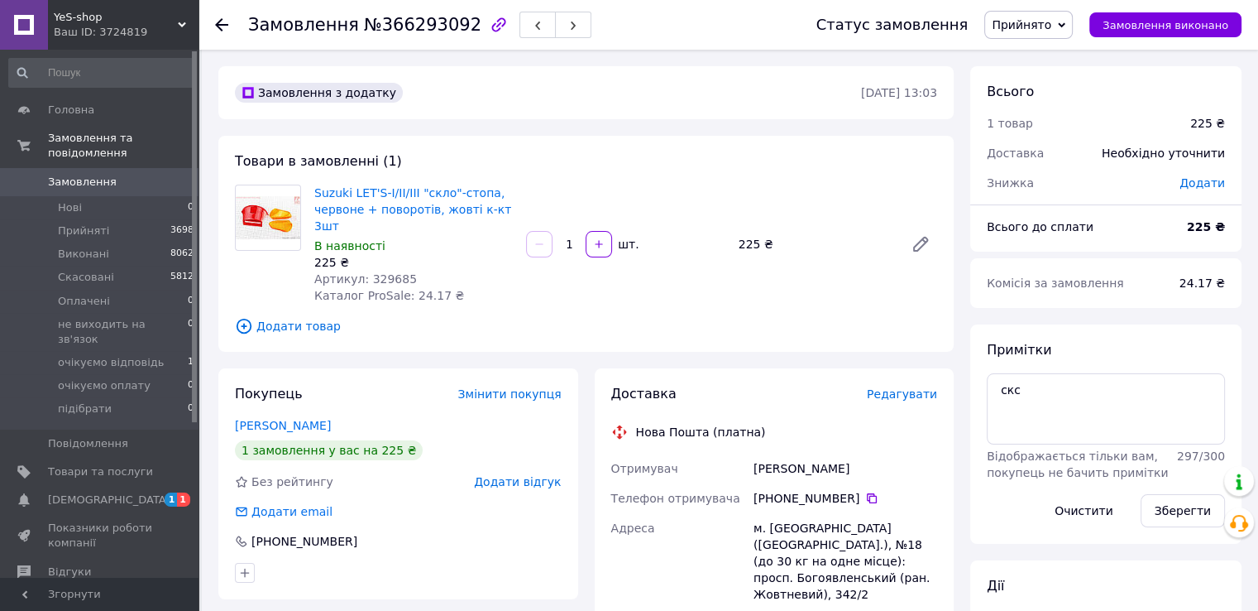
click at [219, 22] on icon at bounding box center [221, 24] width 13 height 13
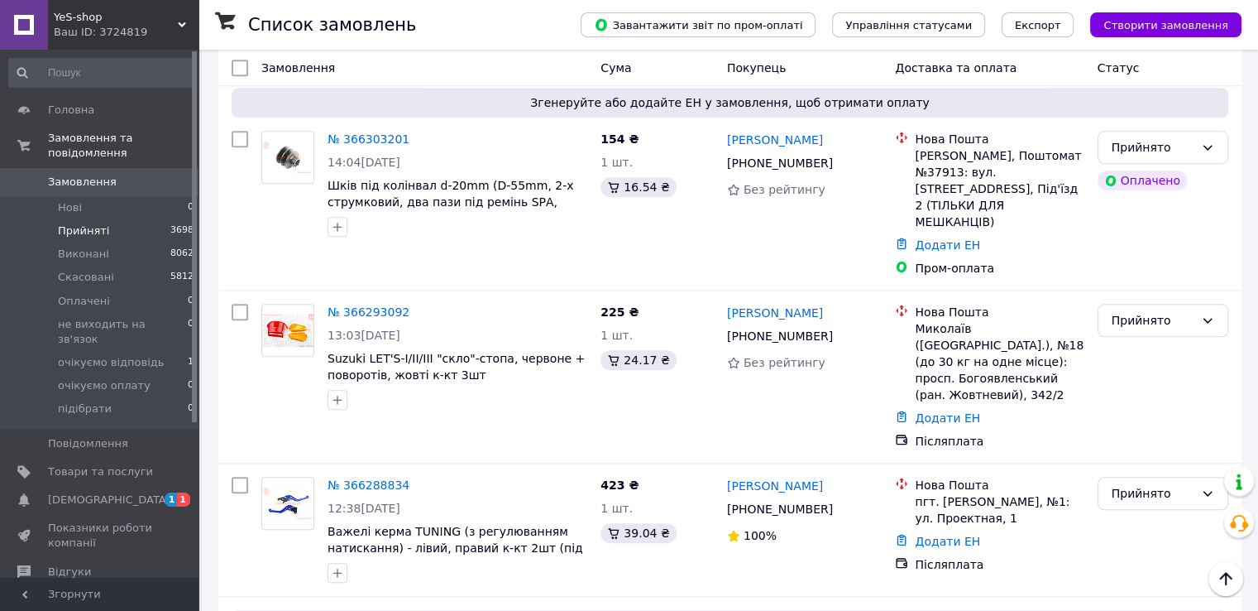
scroll to position [1572, 0]
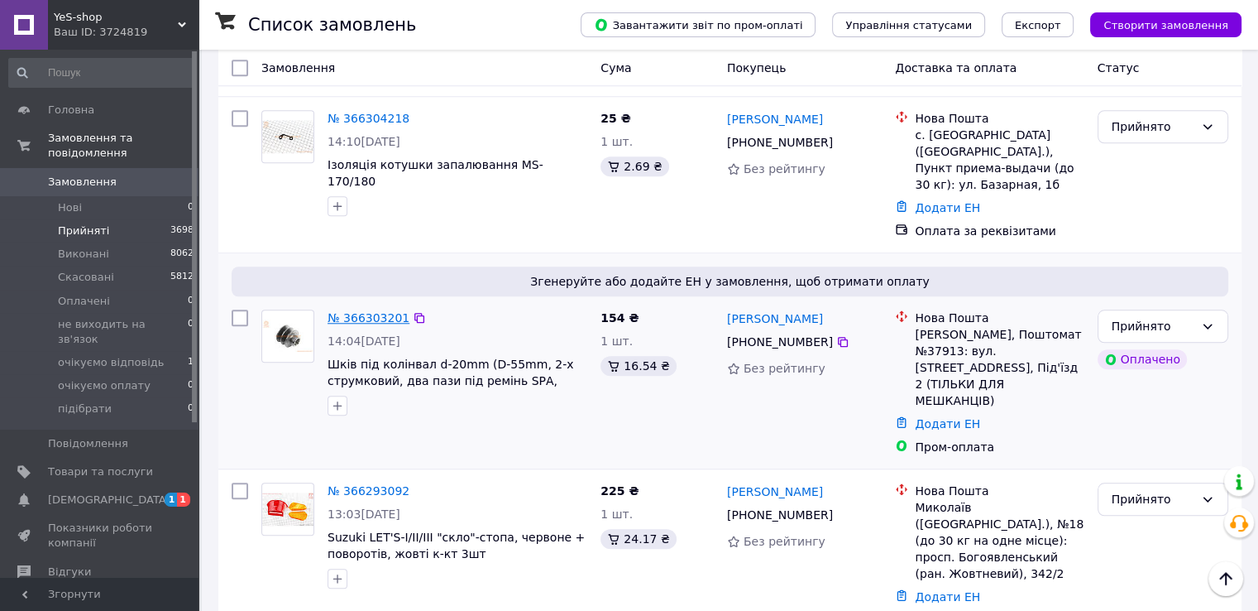
click at [368, 311] on link "№ 366303201" at bounding box center [369, 317] width 82 height 13
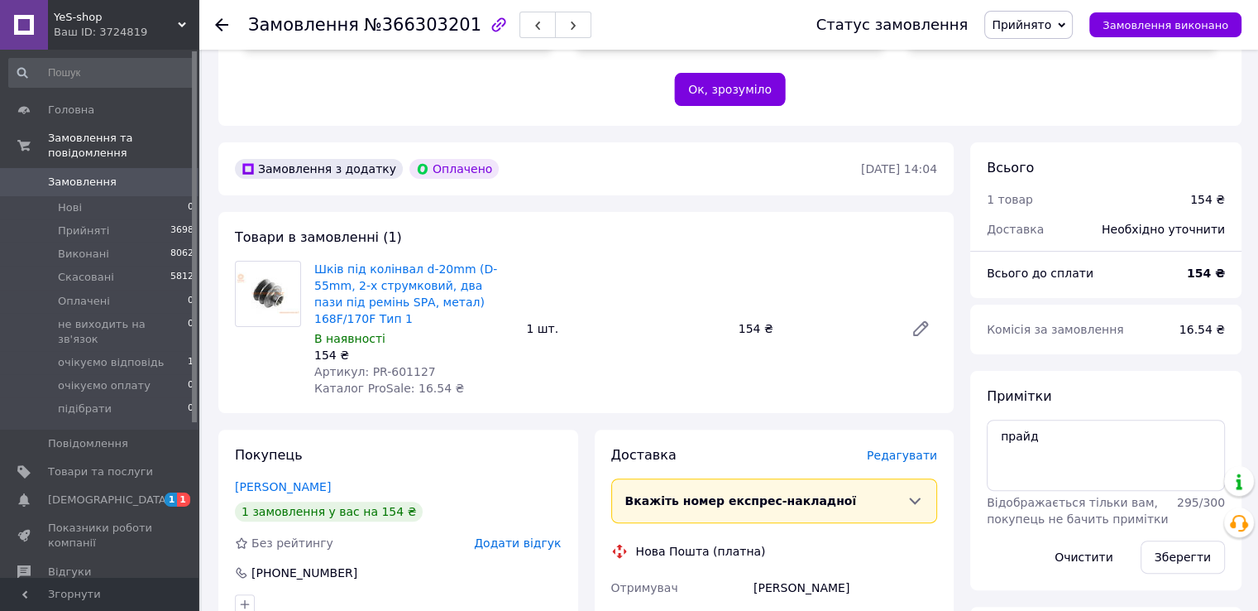
scroll to position [351, 0]
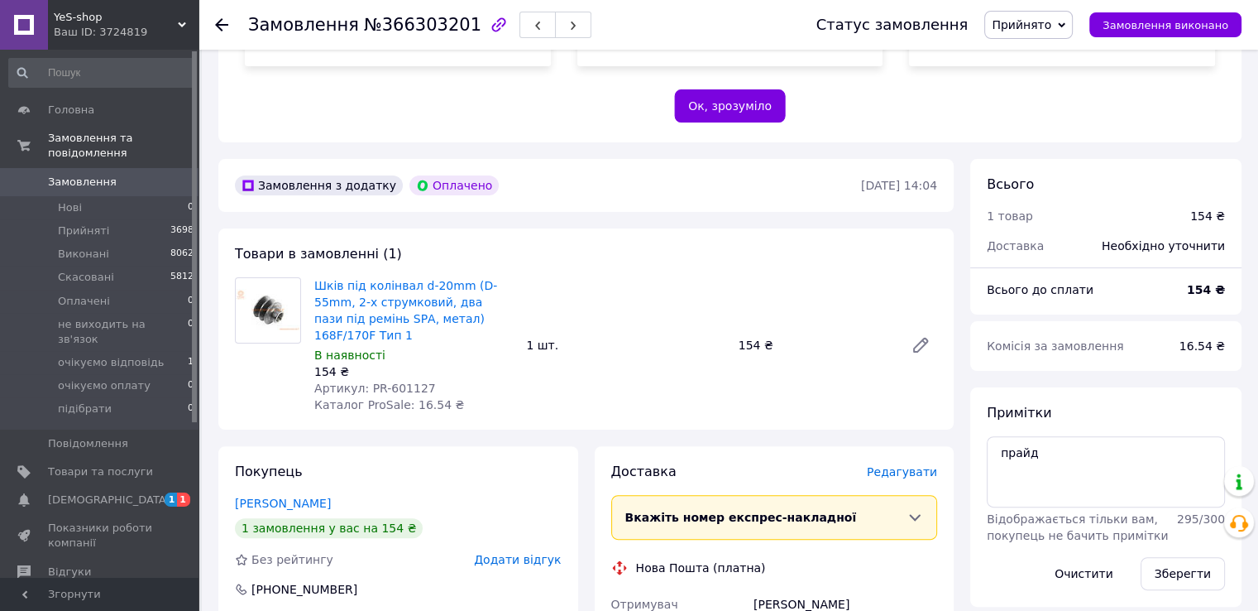
click at [407, 381] on span "Артикул: PR-601127" at bounding box center [375, 387] width 122 height 13
click at [1038, 451] on textarea "прайд" at bounding box center [1106, 471] width 238 height 71
type textarea "прай"
click at [1178, 570] on button "Зберегти" at bounding box center [1183, 573] width 84 height 33
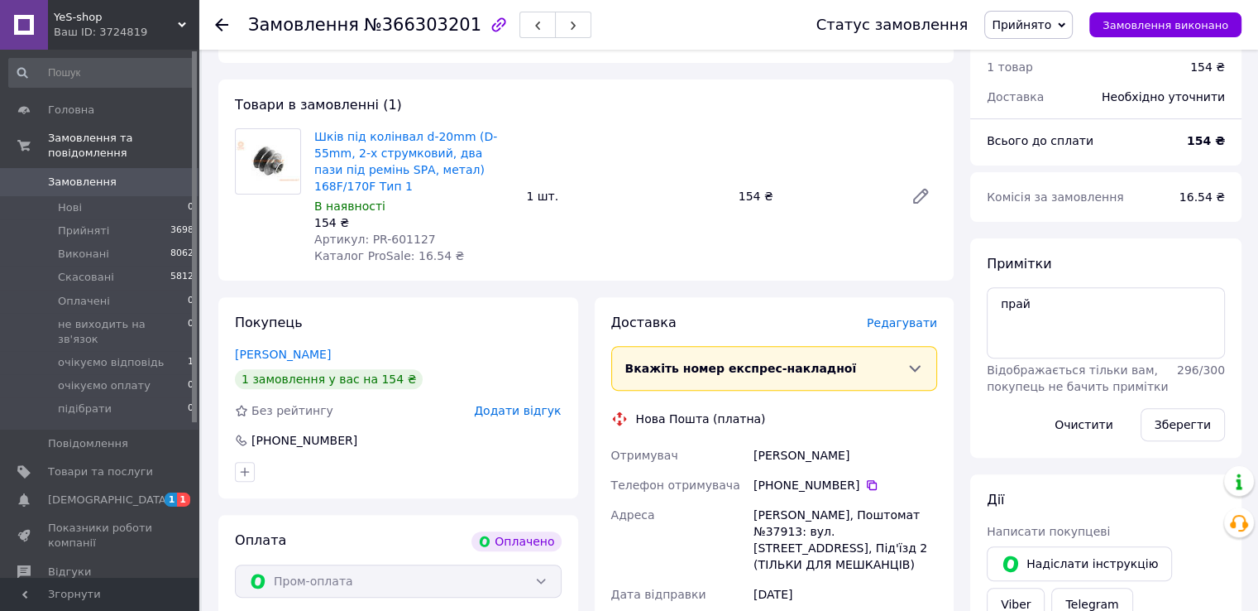
scroll to position [516, 0]
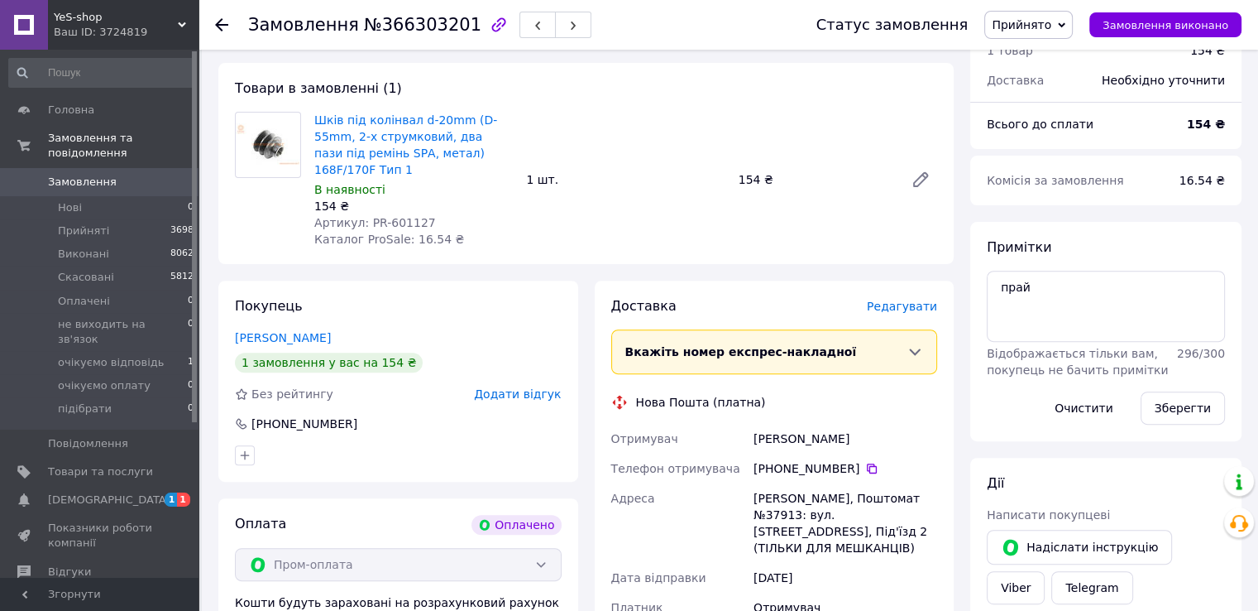
click at [221, 23] on icon at bounding box center [221, 24] width 13 height 13
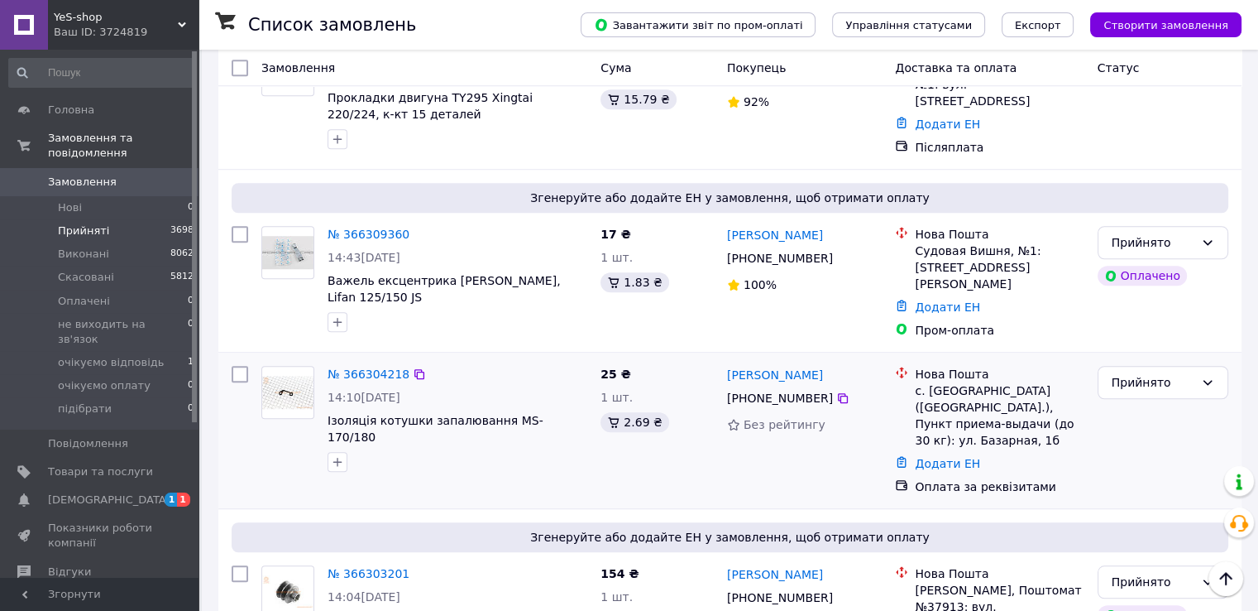
scroll to position [1241, 0]
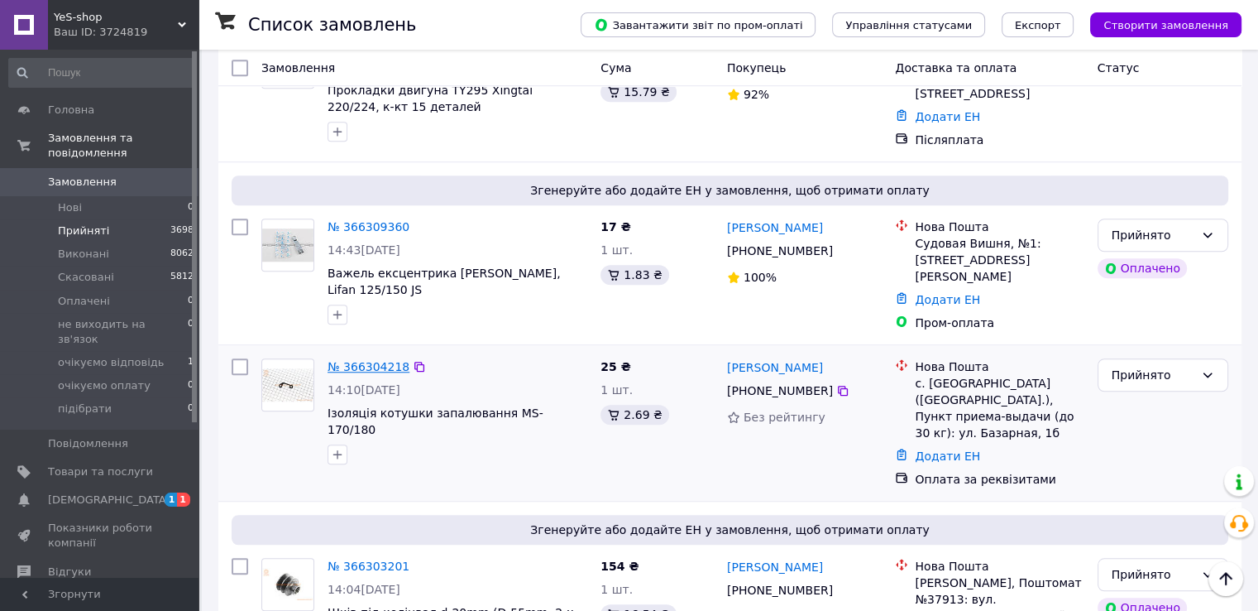
click at [378, 360] on link "№ 366304218" at bounding box center [369, 366] width 82 height 13
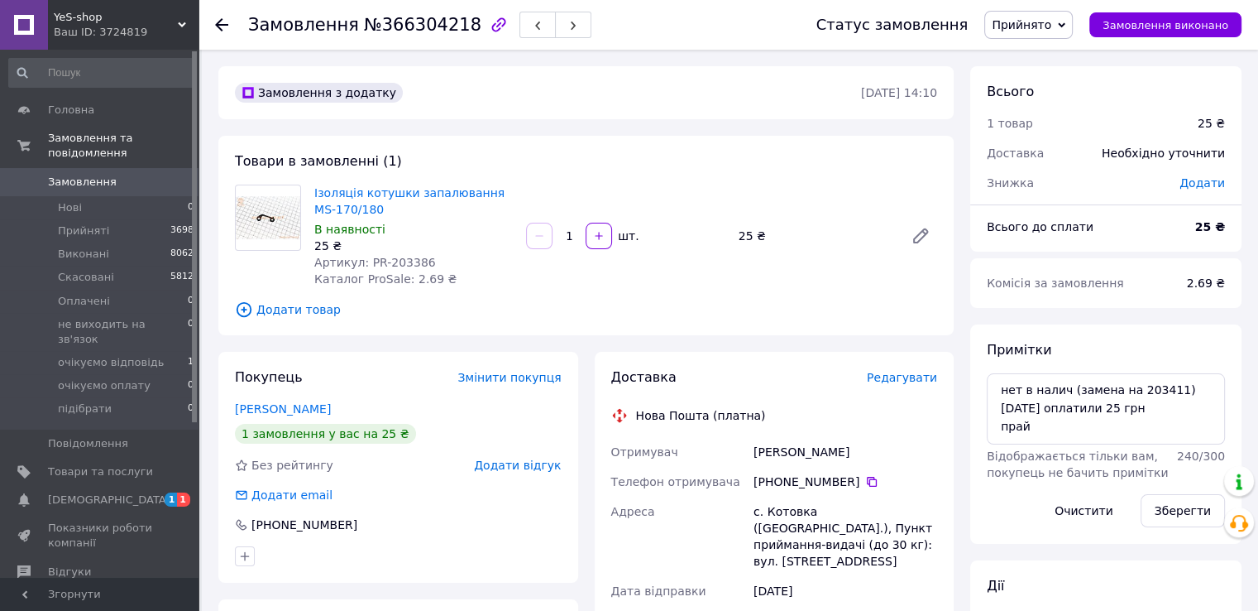
click at [400, 262] on span "Артикул: PR-203386" at bounding box center [375, 262] width 122 height 13
click at [1142, 388] on textarea "нет в налич (замена на 203411) [DATE] оплатили 25 грн прай" at bounding box center [1106, 408] width 238 height 71
click at [1143, 388] on textarea "нет в налич (замена на 203411) [DATE] оплатили 25 грн прай" at bounding box center [1106, 408] width 238 height 71
click at [400, 261] on span "Артикул: PR-203386" at bounding box center [375, 262] width 122 height 13
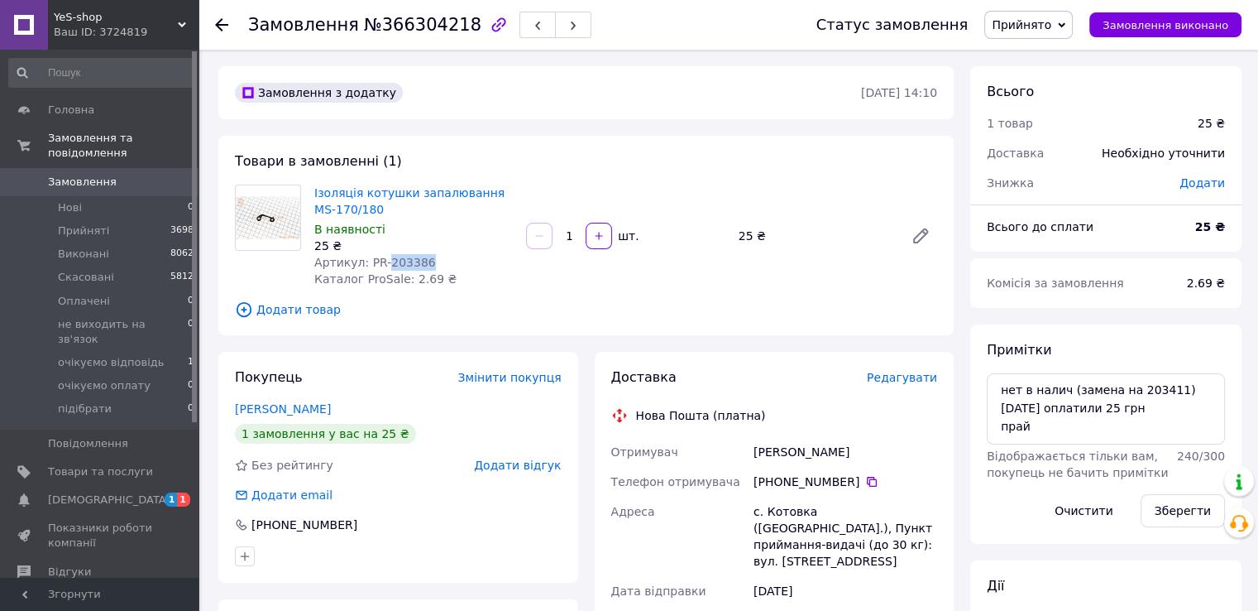
click at [400, 261] on span "Артикул: PR-203386" at bounding box center [375, 262] width 122 height 13
click at [218, 26] on use at bounding box center [221, 24] width 13 height 13
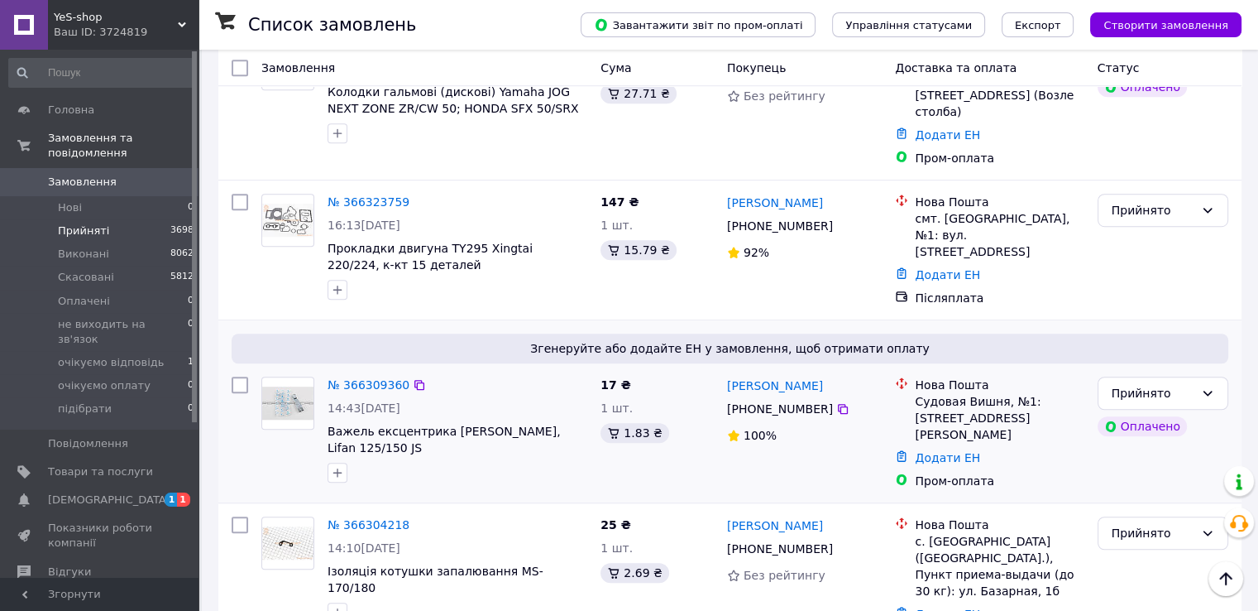
scroll to position [1076, 0]
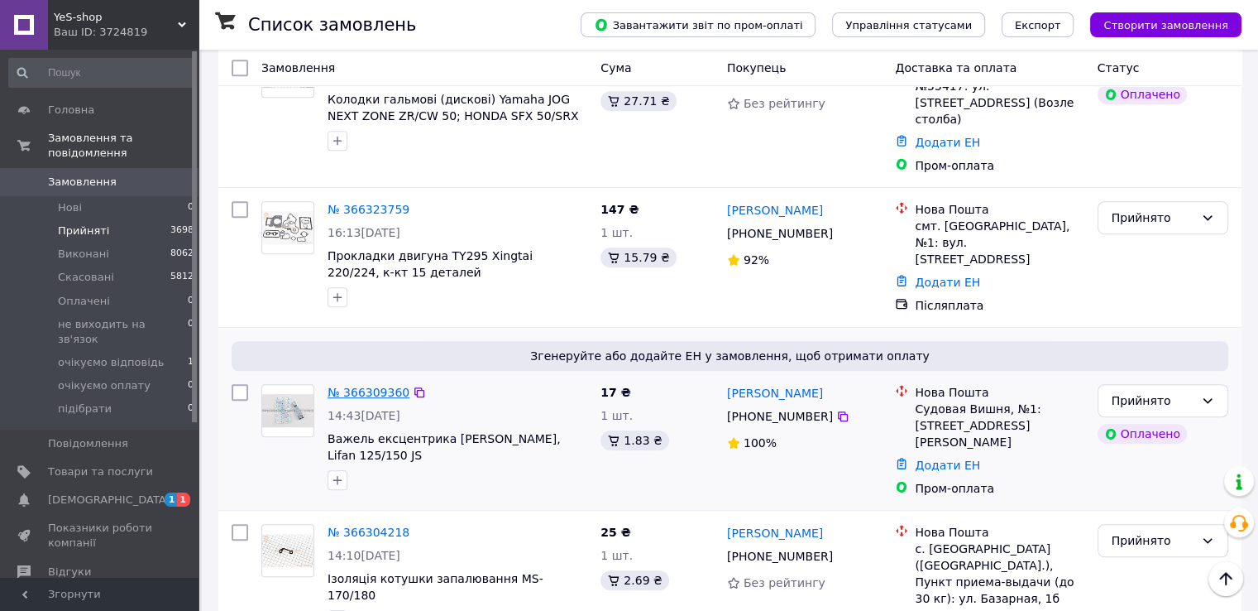
click at [381, 386] on link "№ 366309360" at bounding box center [369, 392] width 82 height 13
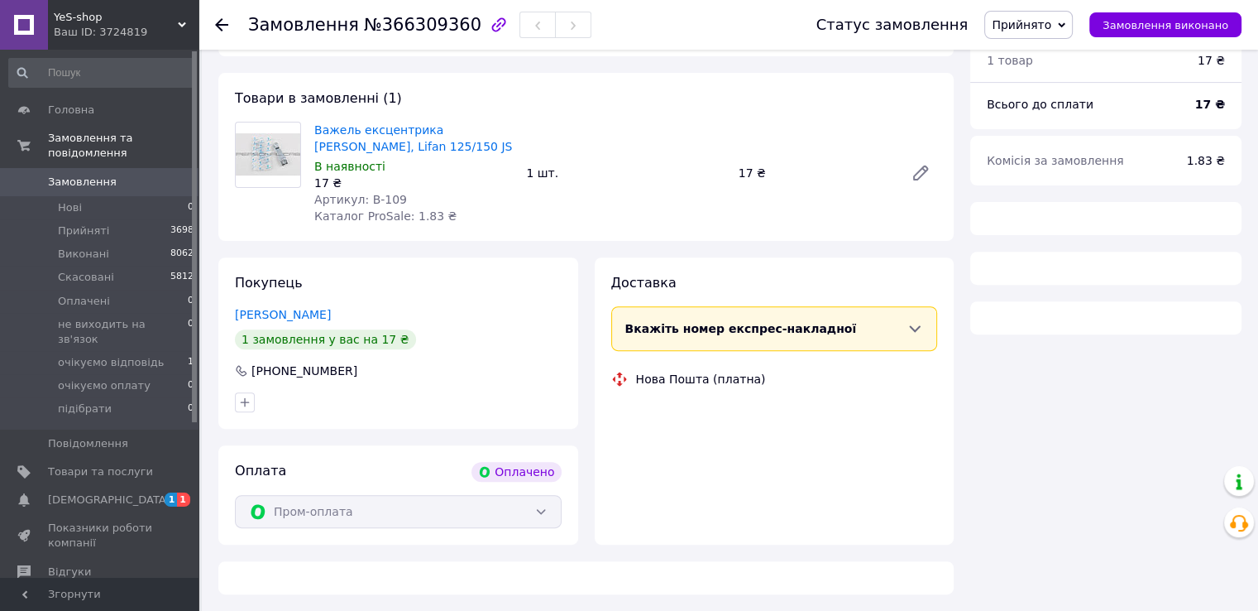
scroll to position [341, 0]
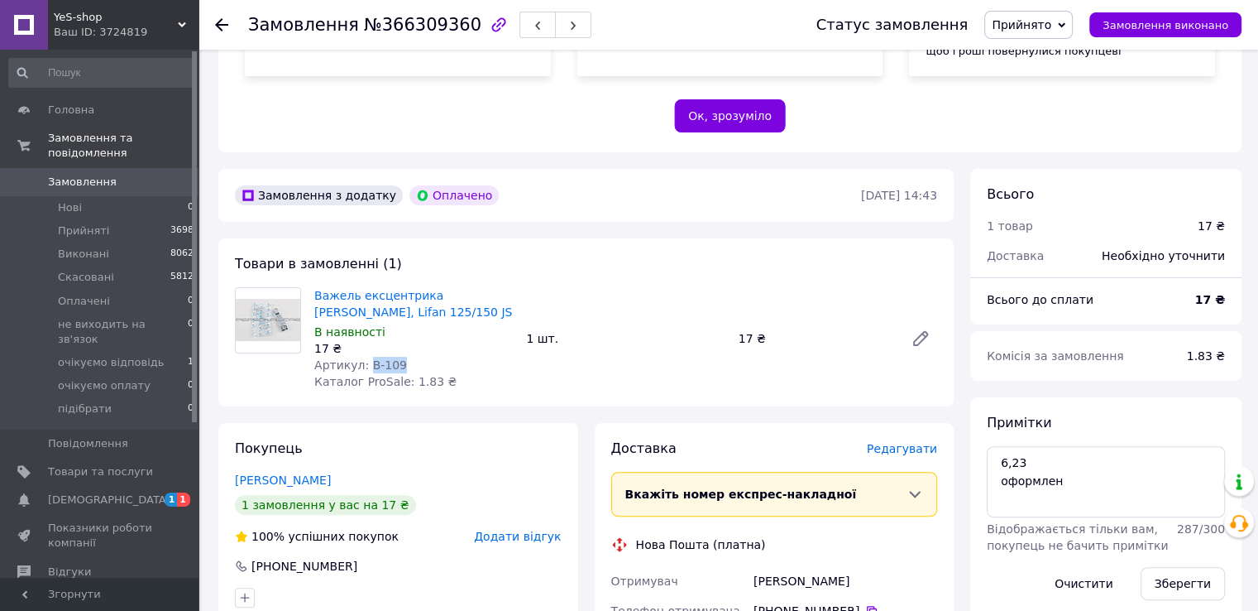
drag, startPoint x: 364, startPoint y: 362, endPoint x: 394, endPoint y: 361, distance: 29.8
click at [394, 361] on div "Артикул: B-109" at bounding box center [413, 365] width 199 height 17
click at [538, 161] on div "Замовлення №366309360 Статус замовлення Прийнято Виконано Скасовано Оплачено не…" at bounding box center [730, 515] width 1057 height 1613
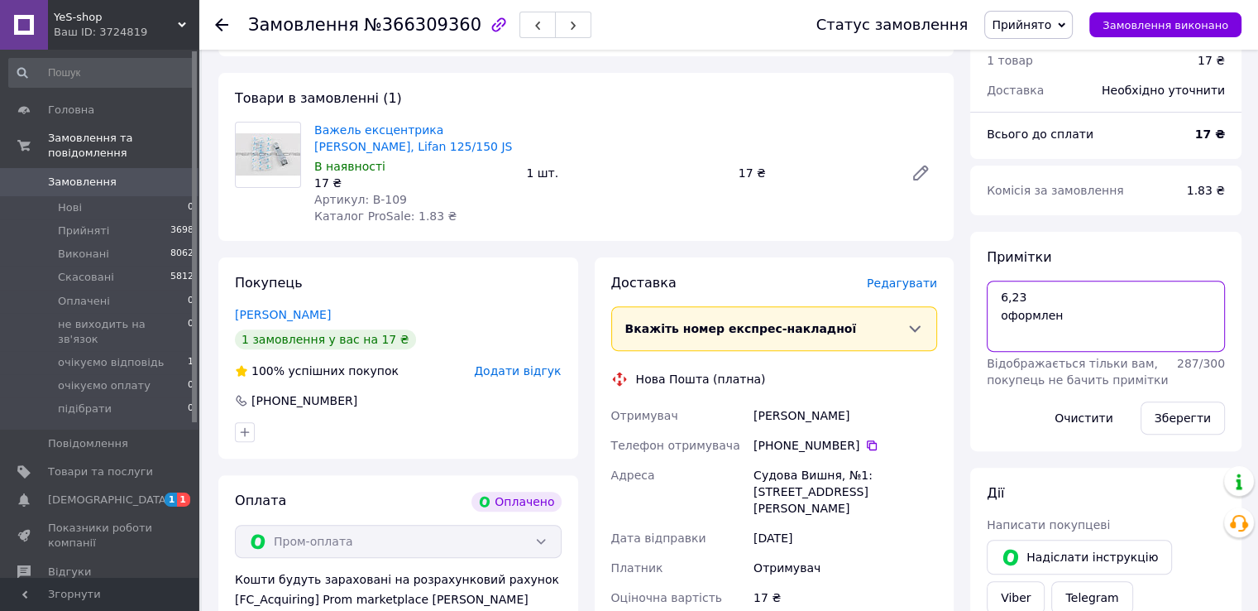
click at [1000, 314] on textarea "6,23 оформлен" at bounding box center [1106, 315] width 238 height 71
type textarea "оформлен"
click at [1169, 414] on button "Зберегти" at bounding box center [1183, 417] width 84 height 33
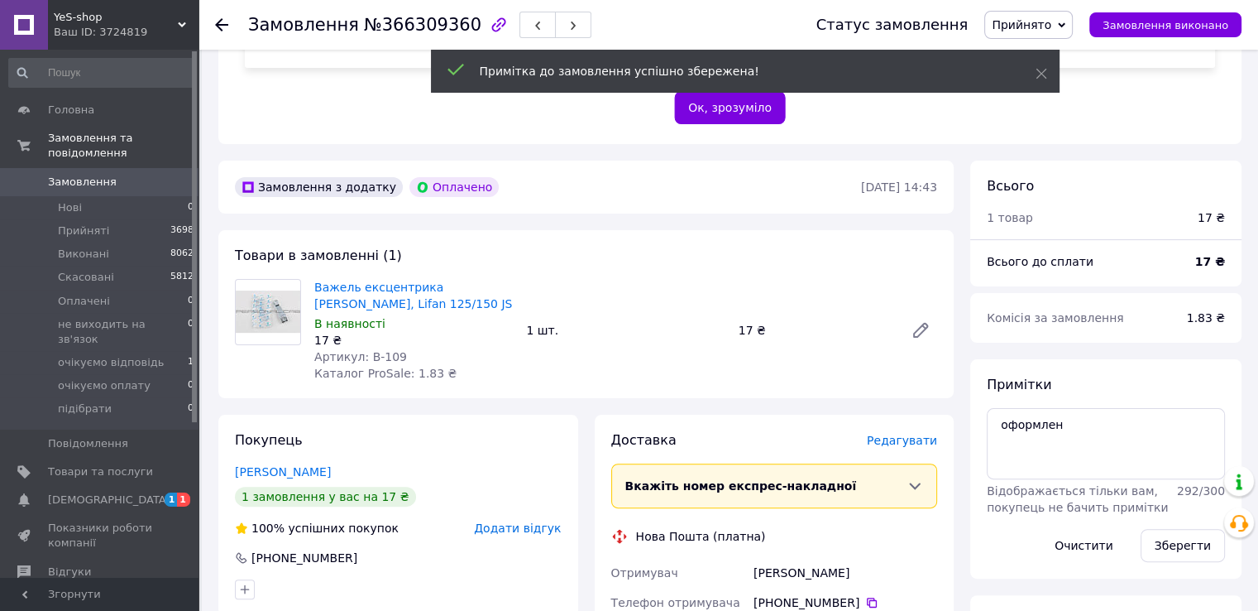
scroll to position [341, 0]
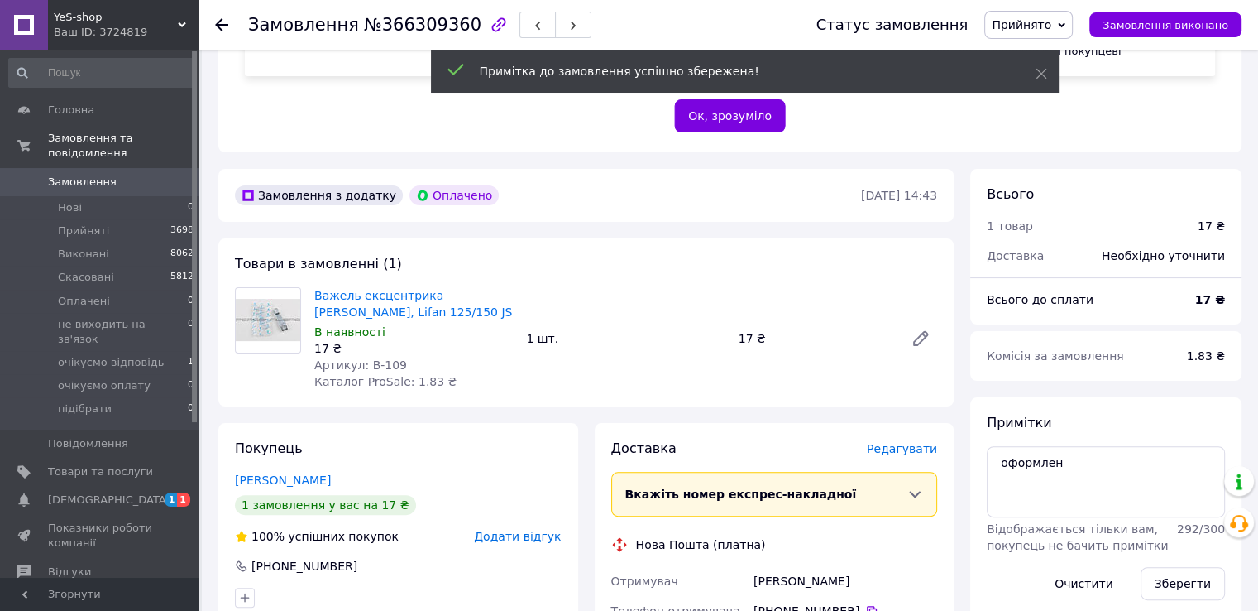
click at [223, 21] on icon at bounding box center [221, 24] width 13 height 13
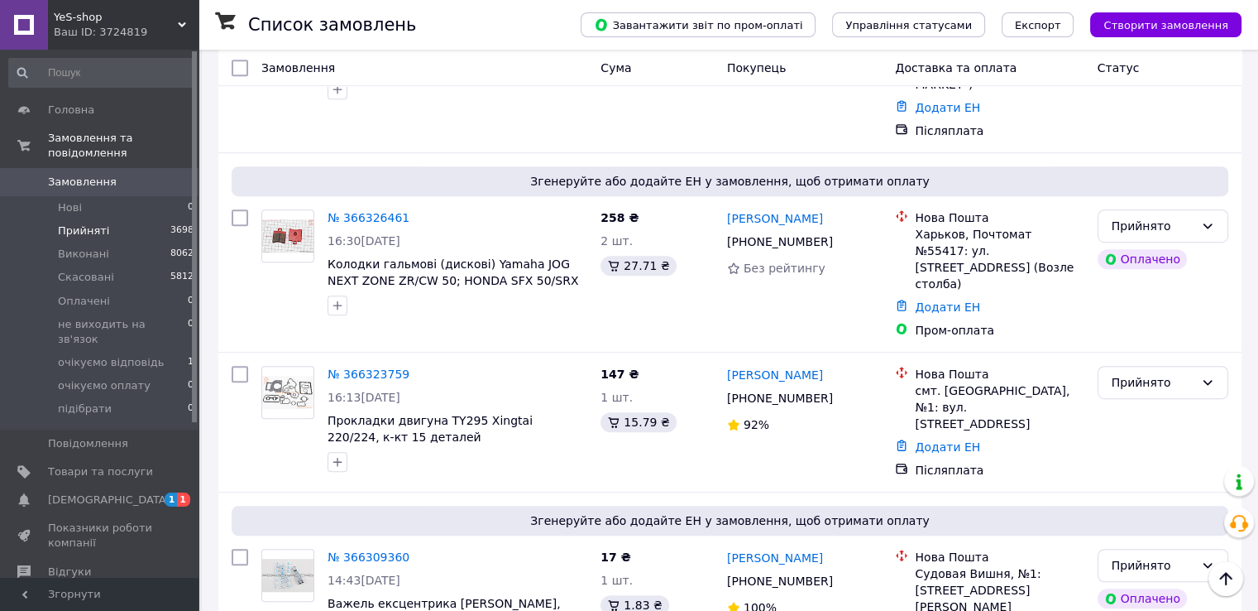
scroll to position [910, 0]
click at [351, 368] on link "№ 366323759" at bounding box center [369, 374] width 82 height 13
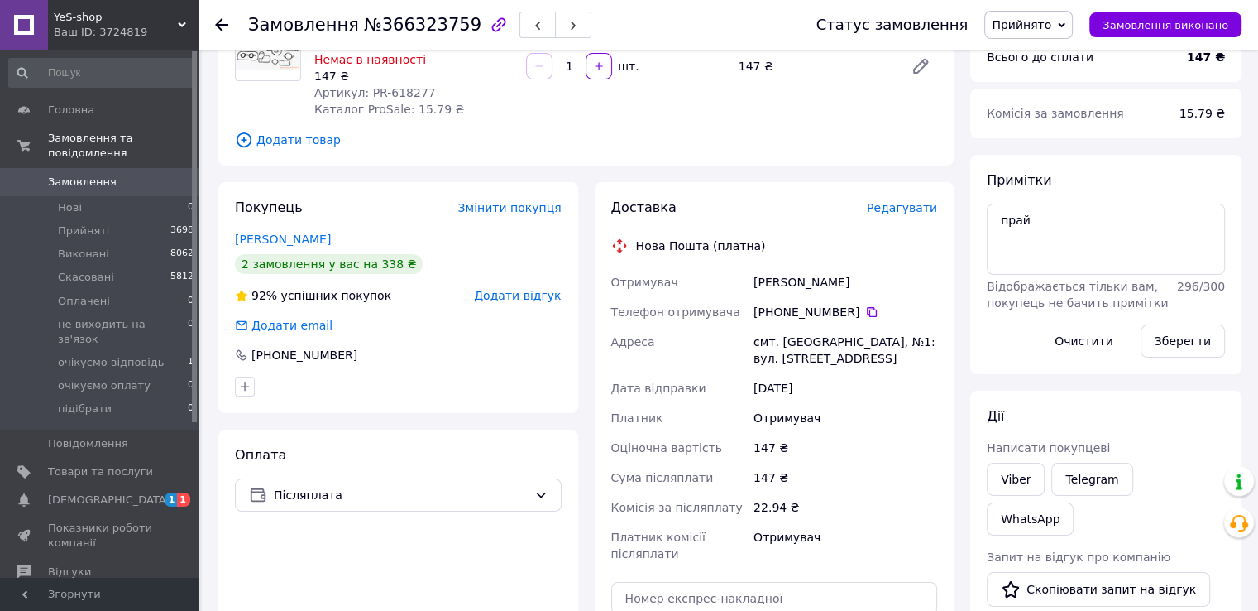
scroll to position [20, 0]
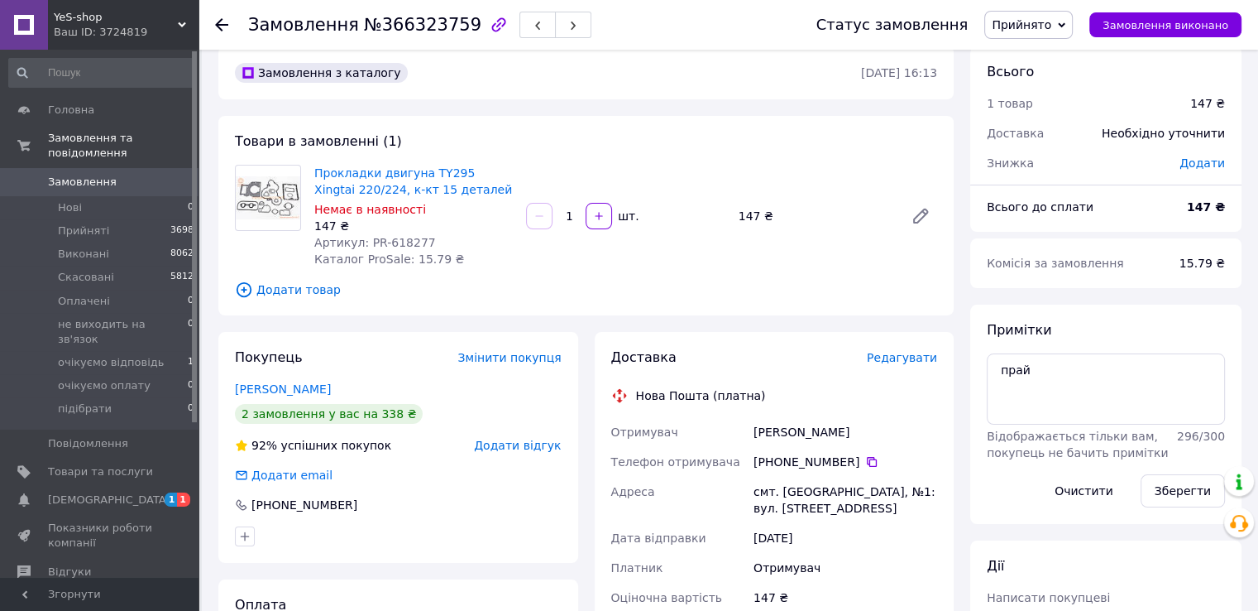
click at [409, 238] on span "Артикул: PR-618277" at bounding box center [375, 242] width 122 height 13
click at [692, 125] on div "Товари в замовленні (1) Прокладки двигуна TY295 Xingtai 220/224, к-кт 15 детале…" at bounding box center [586, 215] width 736 height 199
click at [216, 18] on icon at bounding box center [221, 24] width 13 height 13
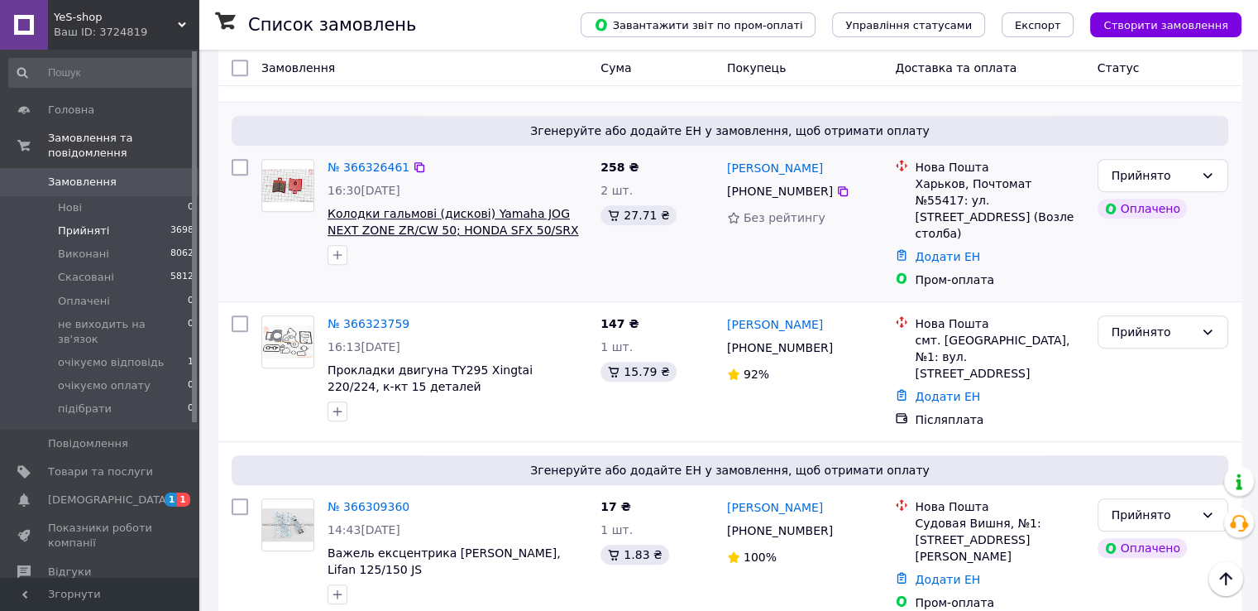
scroll to position [745, 0]
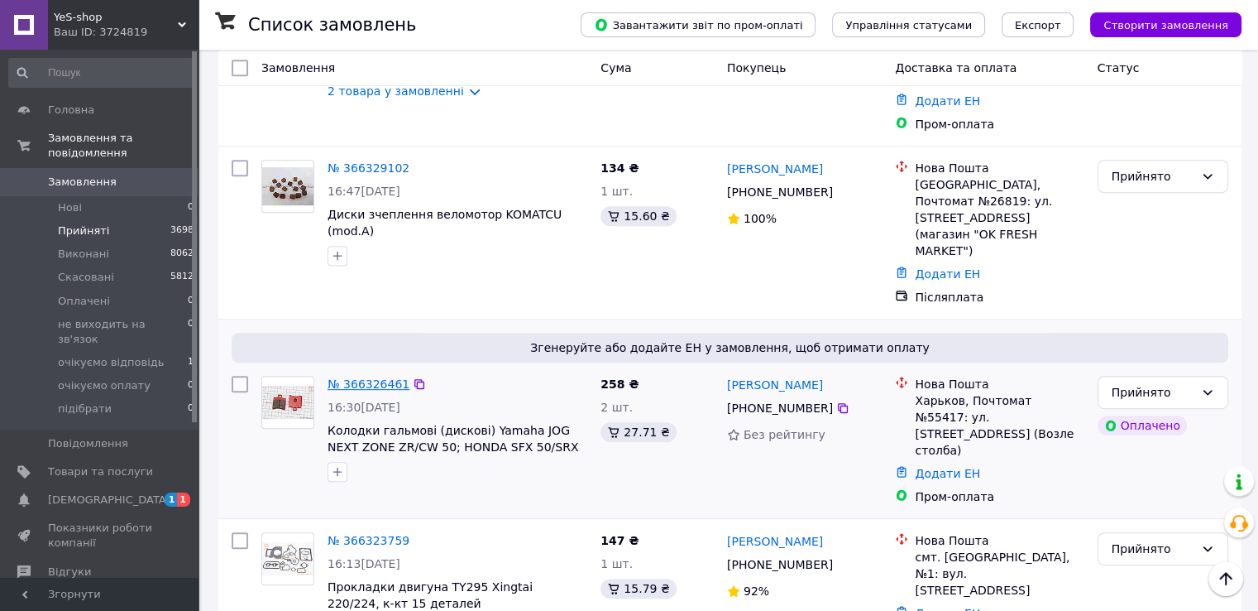
click at [370, 377] on link "№ 366326461" at bounding box center [369, 383] width 82 height 13
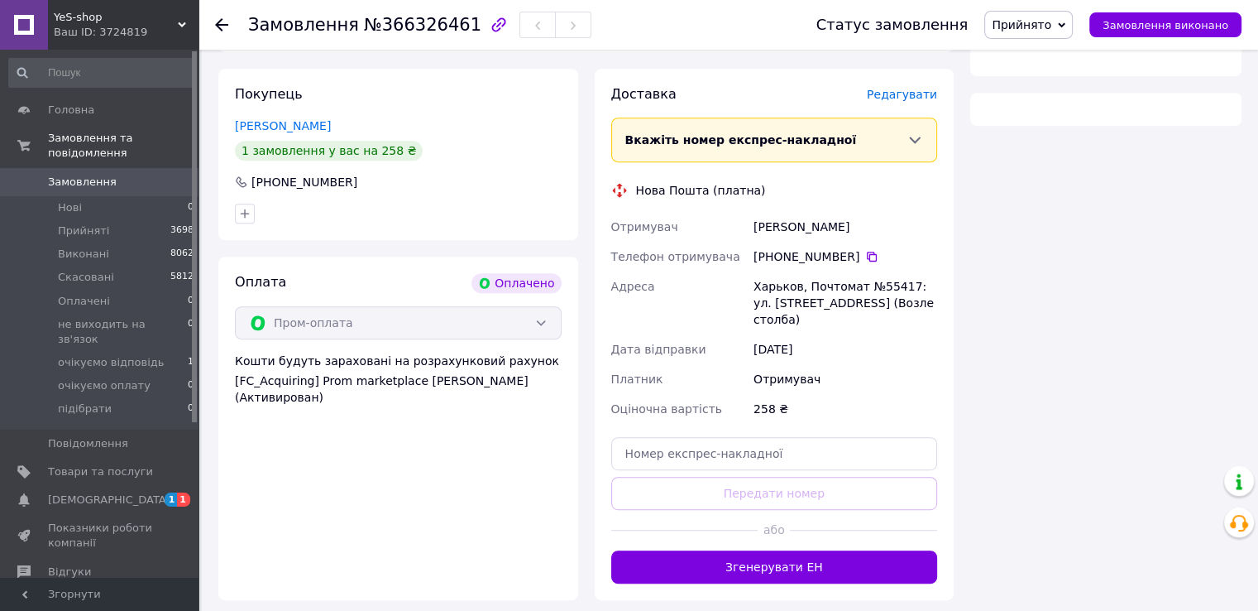
scroll to position [496, 0]
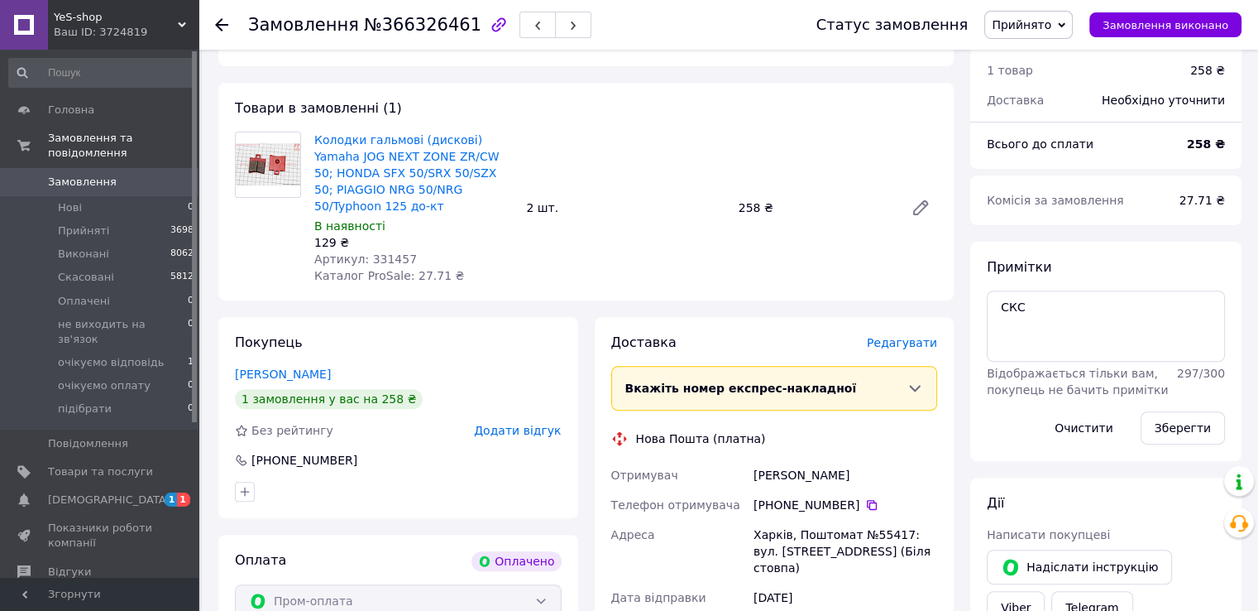
click at [385, 252] on span "Артикул: 331457" at bounding box center [365, 258] width 103 height 13
click at [715, 81] on div "Замовлення з каталогу Оплачено [DATE] 16:30 Товари в замовленні (1) Колодки гал…" at bounding box center [586, 582] width 752 height 1138
click at [639, 93] on div "Товари в замовленні (1) Колодки гальмові (дискові) Yamaha JOG NEXT ZONE ZR/CW 5…" at bounding box center [586, 192] width 736 height 218
click at [1045, 304] on textarea "СКС" at bounding box center [1106, 325] width 238 height 71
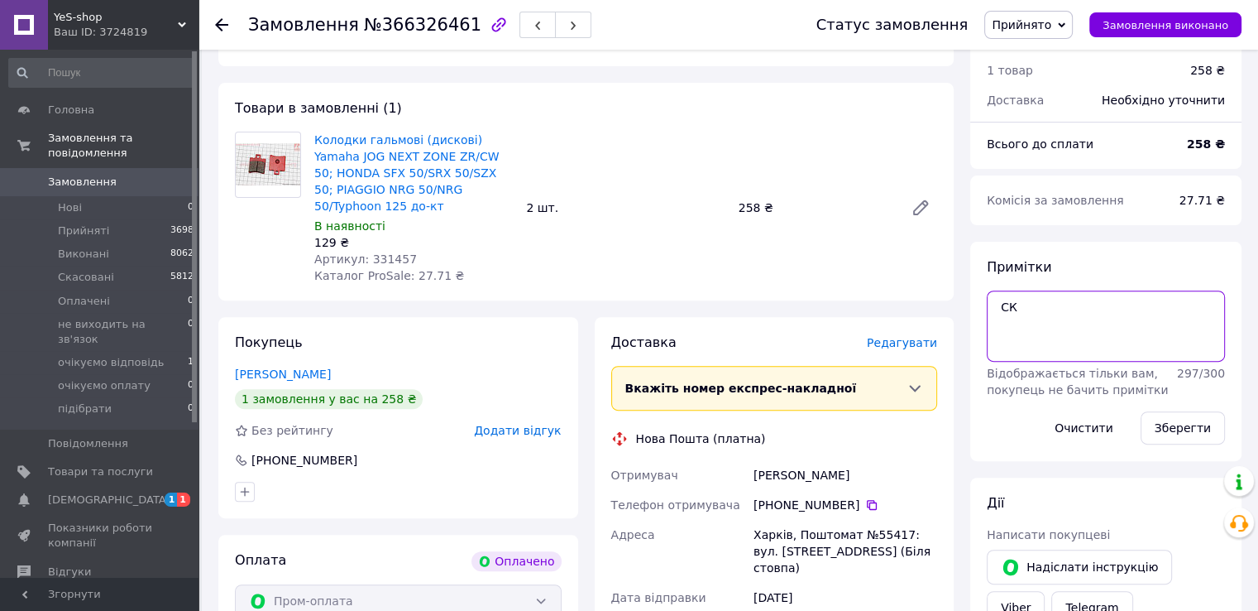
type textarea "С"
type textarea "скс"
click at [1181, 433] on button "Зберегти" at bounding box center [1183, 427] width 84 height 33
click at [220, 26] on icon at bounding box center [221, 24] width 13 height 13
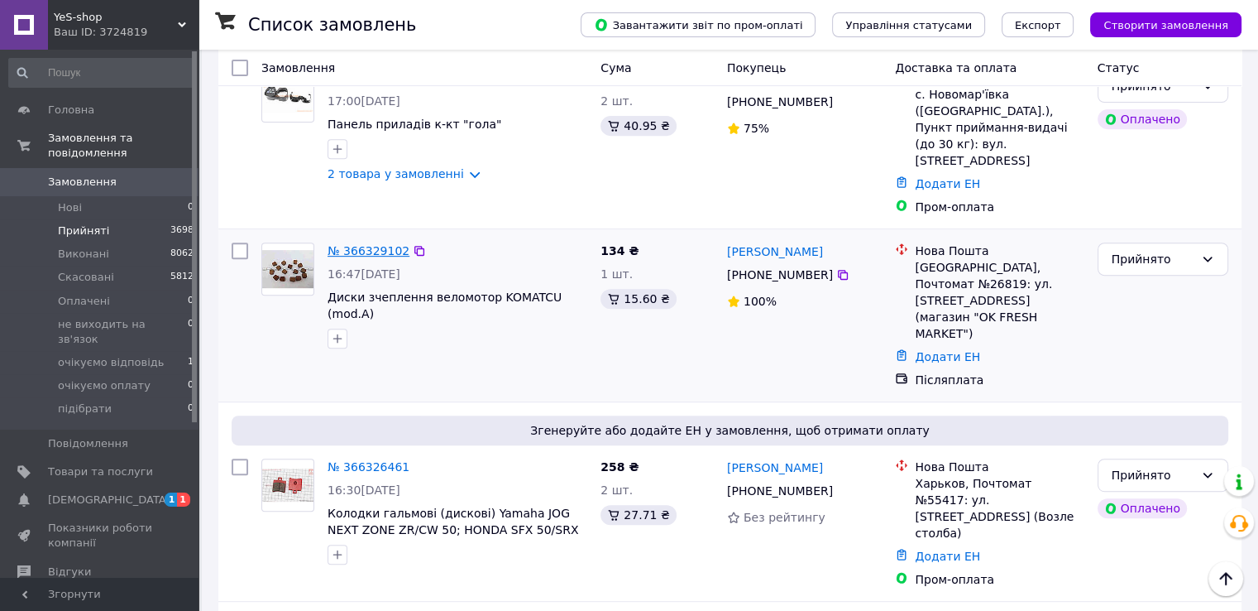
click at [351, 244] on link "№ 366329102" at bounding box center [369, 250] width 82 height 13
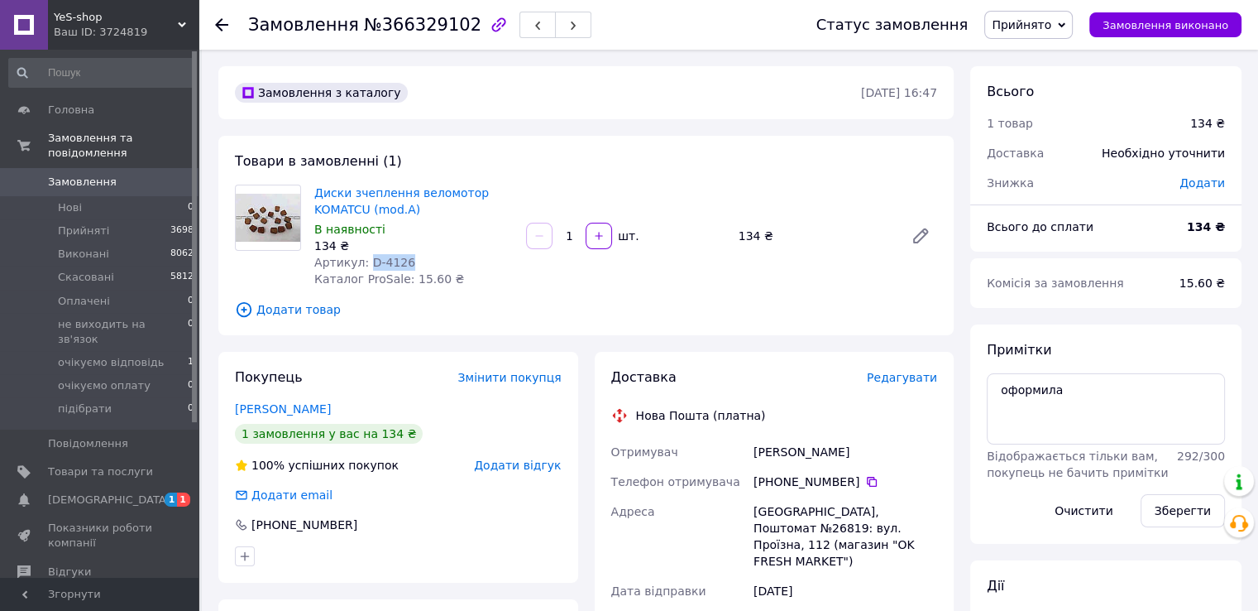
drag, startPoint x: 363, startPoint y: 260, endPoint x: 402, endPoint y: 261, distance: 38.9
click at [402, 261] on div "Артикул: D-4126" at bounding box center [413, 262] width 199 height 17
click at [1078, 405] on textarea "оформила" at bounding box center [1106, 408] width 238 height 71
type textarea "оформлен"
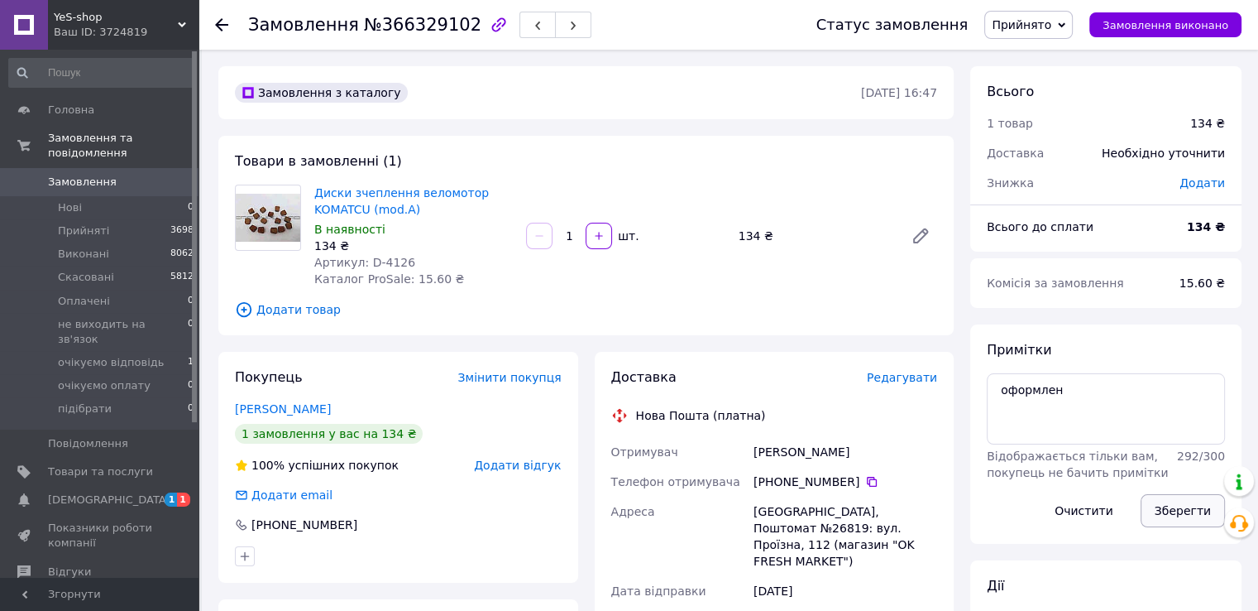
click at [1175, 513] on button "Зберегти" at bounding box center [1183, 510] width 84 height 33
click at [218, 24] on use at bounding box center [221, 24] width 13 height 13
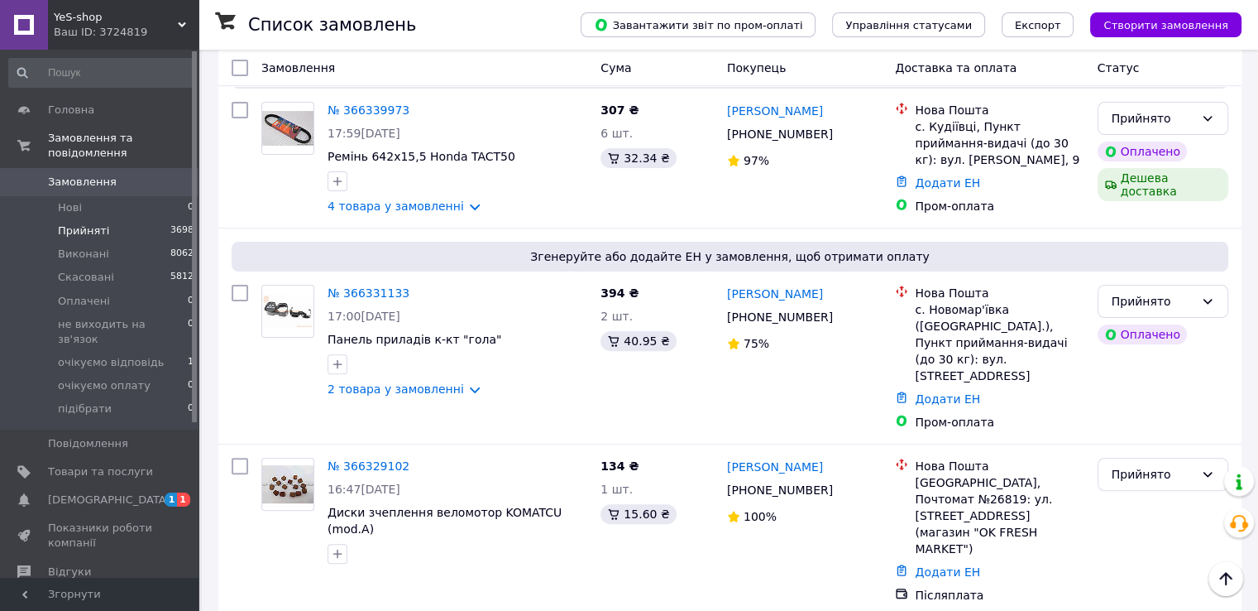
scroll to position [414, 0]
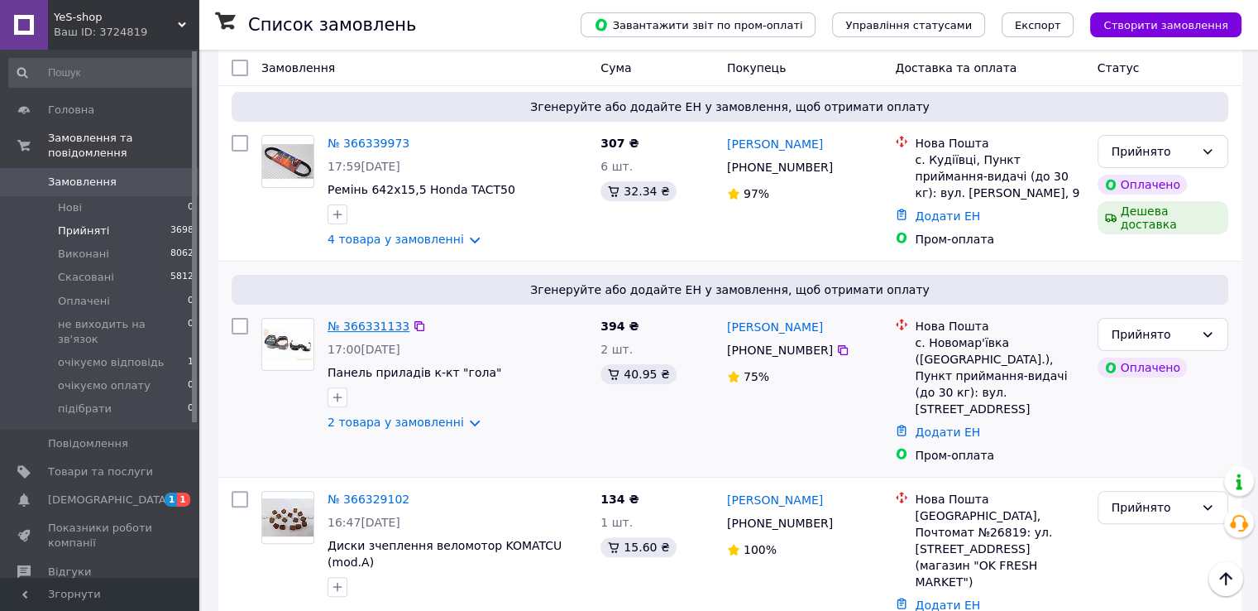
click at [361, 319] on link "№ 366331133" at bounding box center [369, 325] width 82 height 13
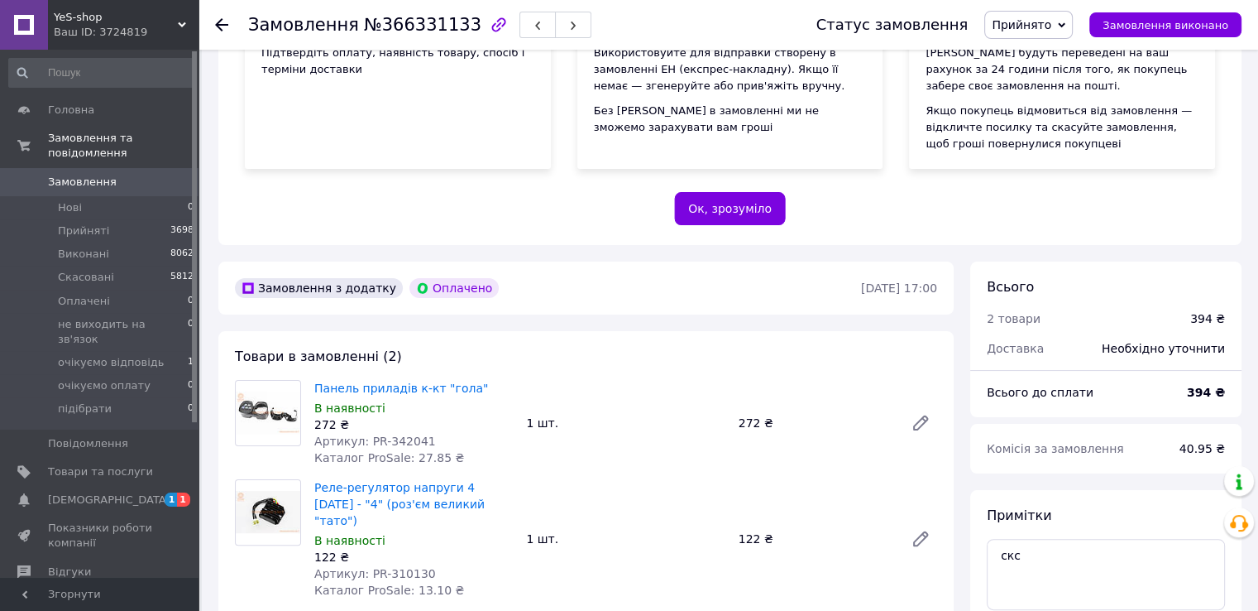
scroll to position [414, 0]
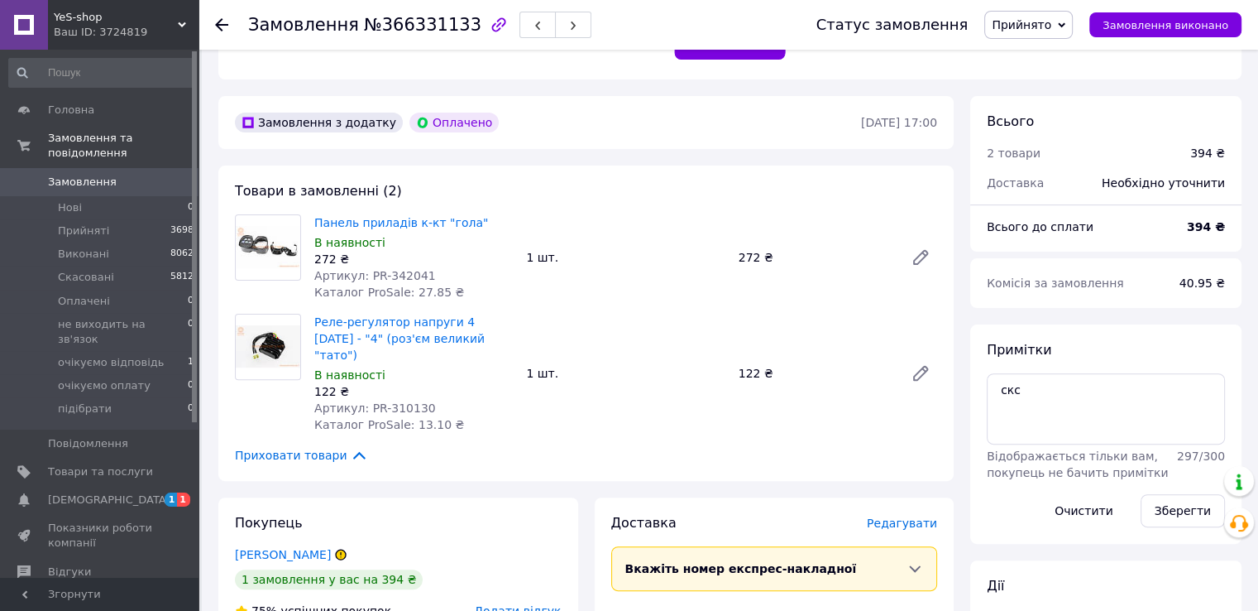
click at [400, 275] on span "Артикул: PR-342041" at bounding box center [375, 275] width 122 height 13
click at [625, 170] on div "Товари в замовленні (2) Панель приладів к-кт "гола" В наявності 272 ₴ Артикул: …" at bounding box center [586, 322] width 736 height 315
click at [404, 401] on span "Артикул: PR-310130" at bounding box center [375, 407] width 122 height 13
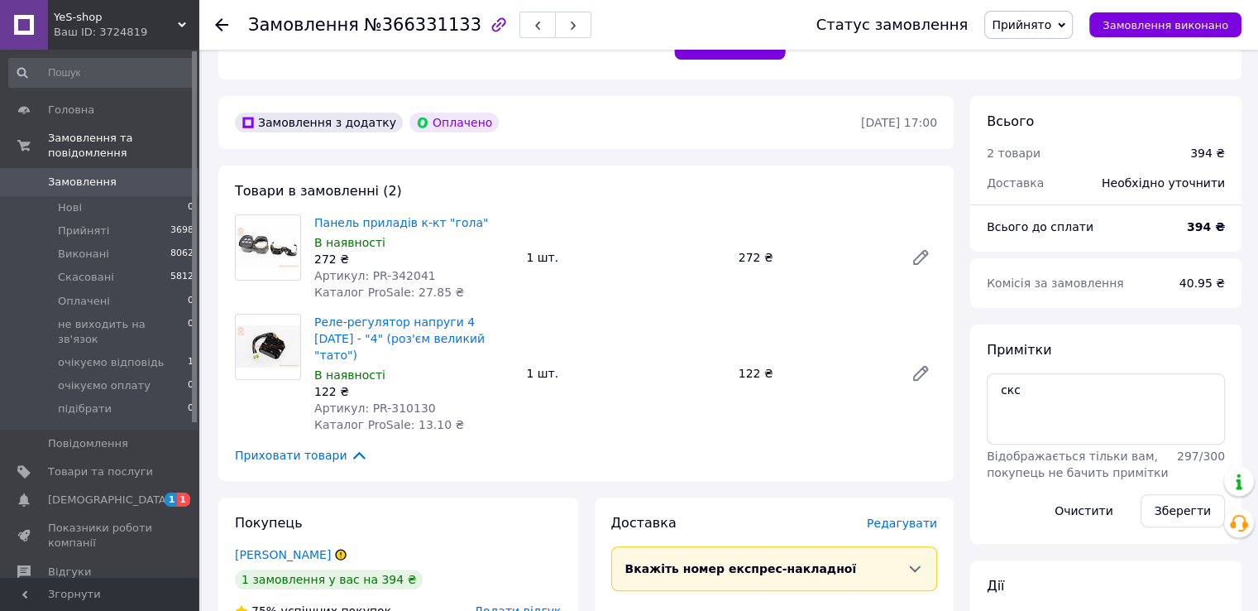
click at [221, 28] on use at bounding box center [221, 24] width 13 height 13
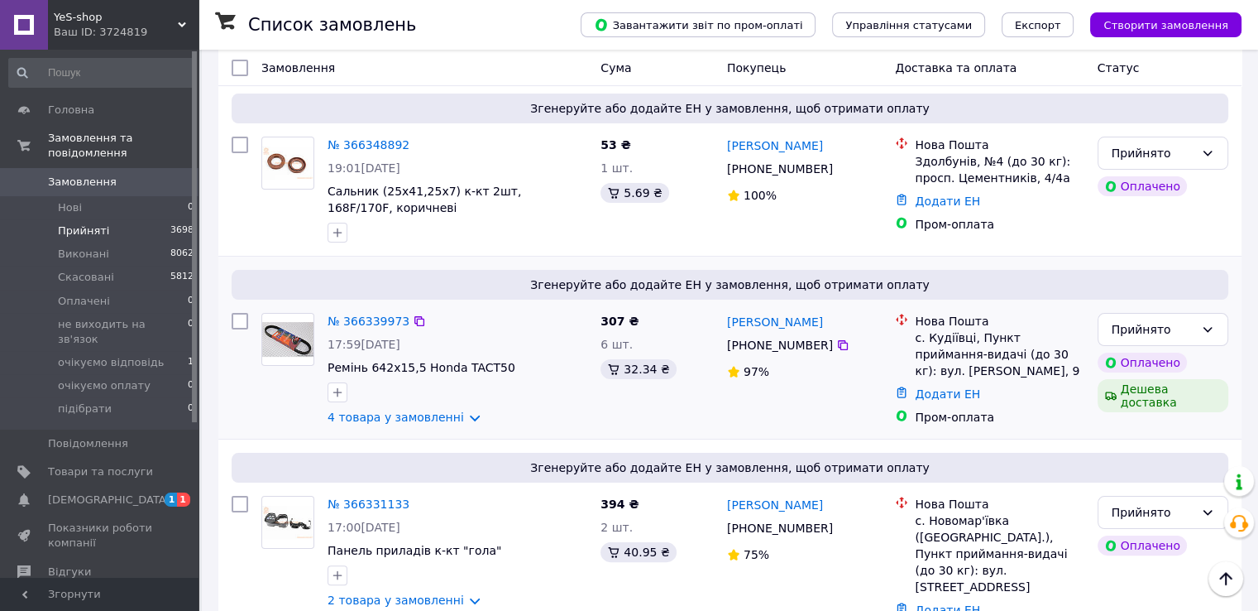
scroll to position [414, 0]
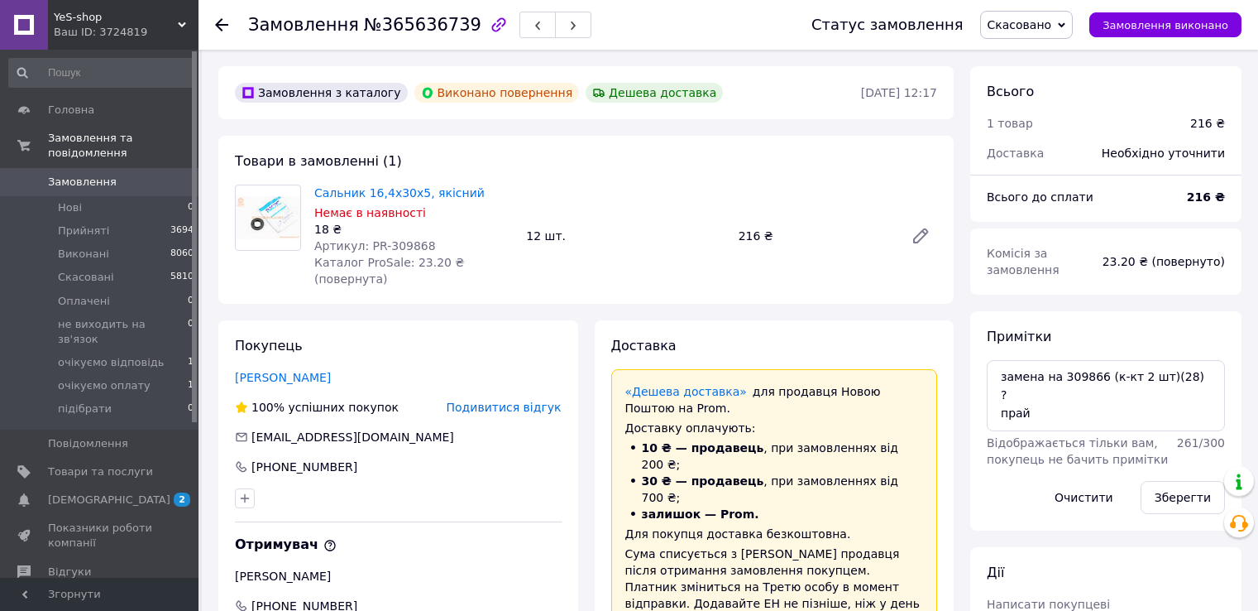
scroll to position [83, 0]
